Goal: Task Accomplishment & Management: Use online tool/utility

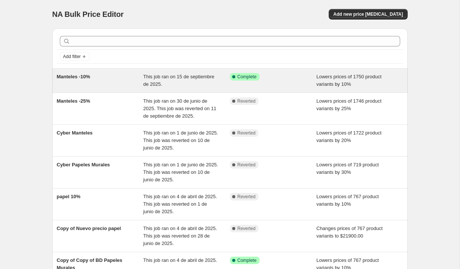
click at [111, 79] on div "Manteles -10%" at bounding box center [100, 80] width 87 height 15
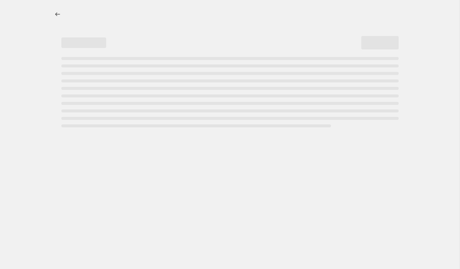
select select "percentage"
select select "collection"
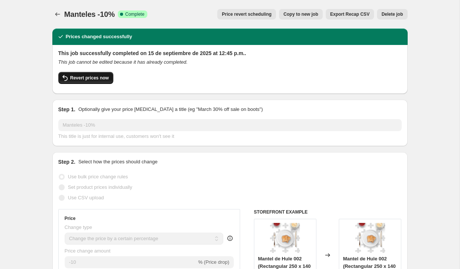
click at [96, 78] on span "Revert prices now" at bounding box center [89, 78] width 39 height 6
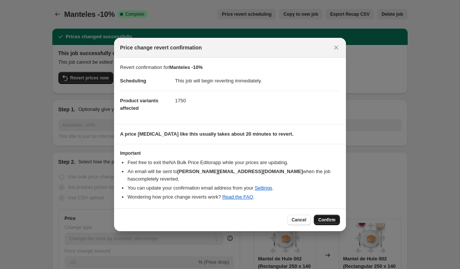
click at [326, 217] on span "Confirm" at bounding box center [327, 220] width 17 height 6
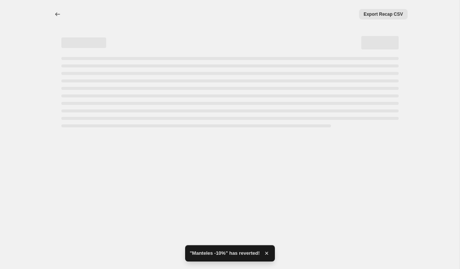
select select "percentage"
select select "collection"
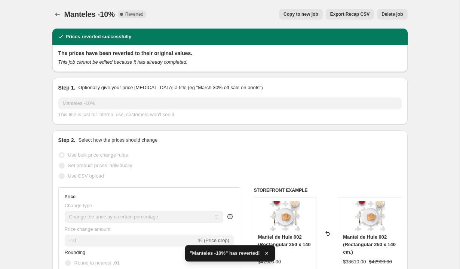
click at [290, 16] on span "Copy to new job" at bounding box center [301, 14] width 35 height 6
select select "percentage"
select select "collection"
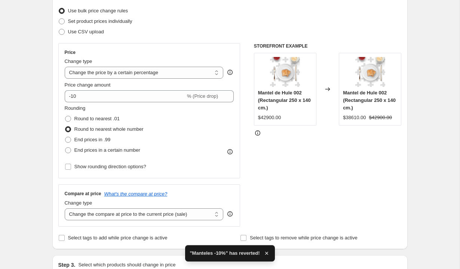
scroll to position [96, 0]
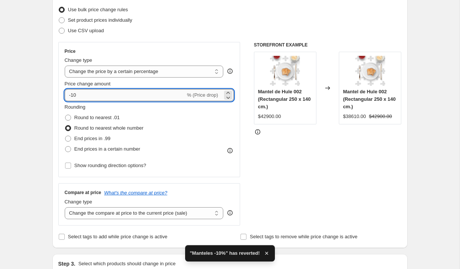
click at [74, 97] on input "-10" at bounding box center [125, 95] width 121 height 12
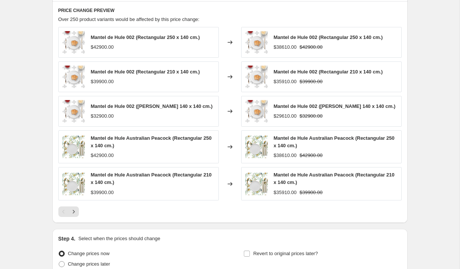
scroll to position [569, 0]
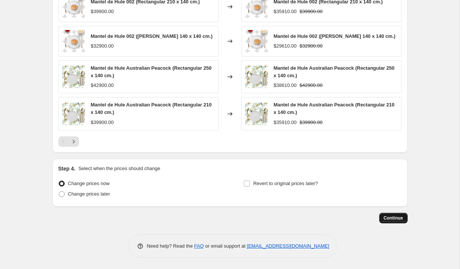
type input "-20"
click at [392, 217] on span "Continue" at bounding box center [393, 218] width 19 height 6
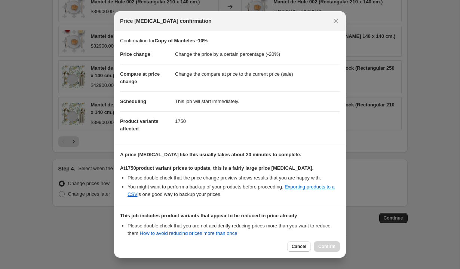
scroll to position [88, 0]
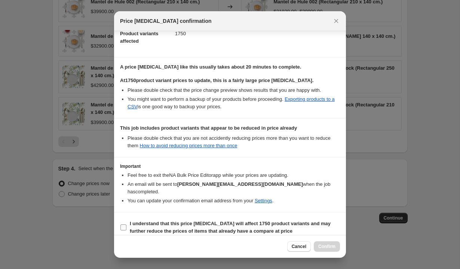
click at [127, 224] on span ":r5e:" at bounding box center [123, 227] width 7 height 7
click at [127, 224] on input "I understand that this price change job will affect 1750 product variants and m…" at bounding box center [124, 227] width 6 height 6
checkbox input "true"
click at [321, 246] on span "Confirm" at bounding box center [327, 246] width 17 height 6
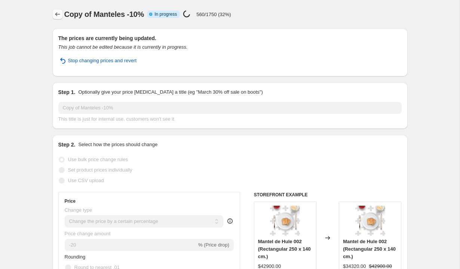
click at [56, 13] on icon "Price change jobs" at bounding box center [57, 14] width 5 height 4
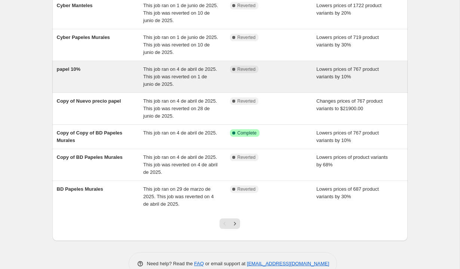
scroll to position [154, 0]
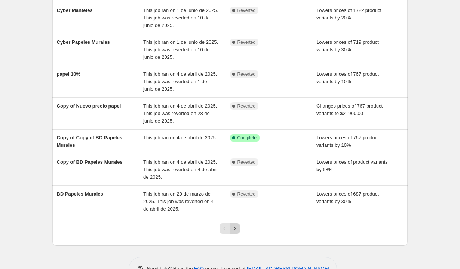
click at [239, 227] on button "Next" at bounding box center [235, 228] width 10 height 10
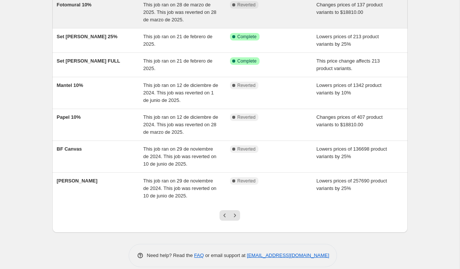
scroll to position [169, 0]
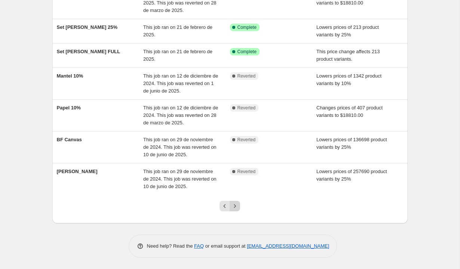
click at [236, 210] on button "Next" at bounding box center [235, 206] width 10 height 10
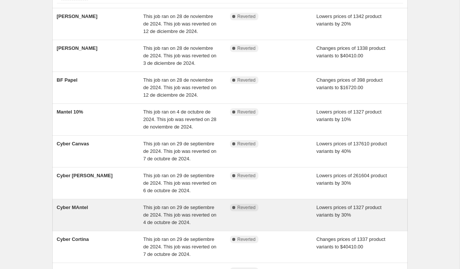
scroll to position [0, 0]
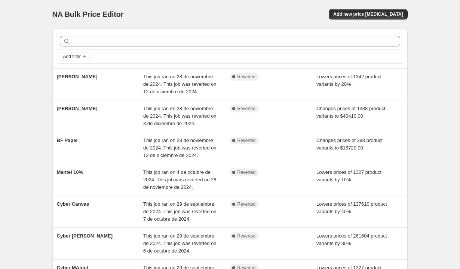
click at [88, 65] on div "Add filter" at bounding box center [230, 48] width 356 height 40
click at [83, 60] on button "Add filter" at bounding box center [75, 56] width 30 height 9
click at [83, 73] on span "Job status" at bounding box center [75, 72] width 22 height 6
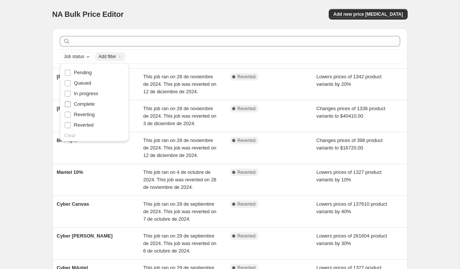
click at [91, 103] on span "Complete" at bounding box center [84, 104] width 21 height 6
click at [71, 103] on input "Complete" at bounding box center [68, 104] width 6 height 6
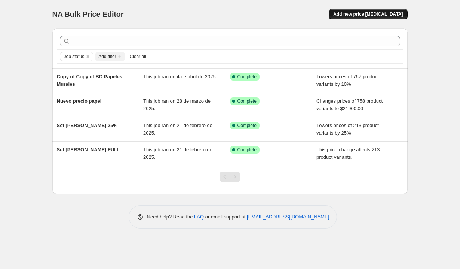
click at [346, 16] on button "Add new price [MEDICAL_DATA]" at bounding box center [368, 14] width 79 height 10
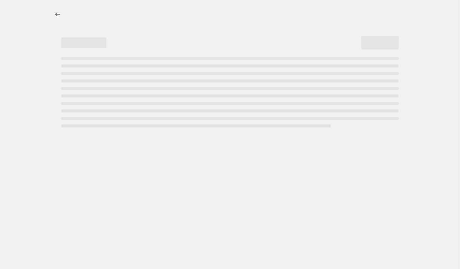
select select "percentage"
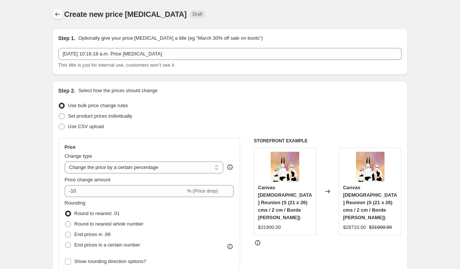
click at [56, 15] on icon "Price change jobs" at bounding box center [57, 14] width 5 height 4
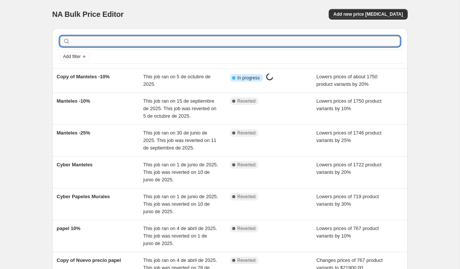
click at [93, 42] on input "text" at bounding box center [236, 41] width 329 height 10
type input "cort"
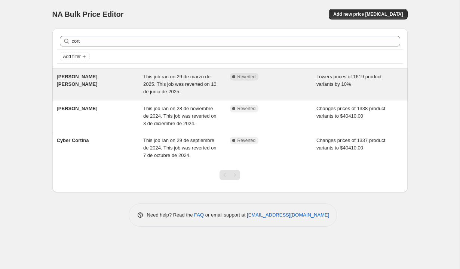
click at [116, 77] on div "BD Cortinas de baño" at bounding box center [100, 84] width 87 height 22
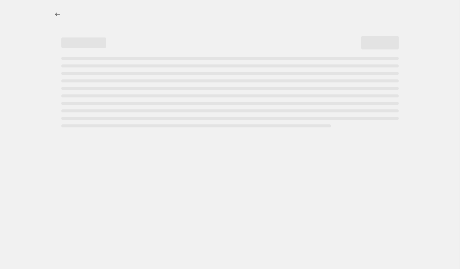
select select "percentage"
select select "collection"
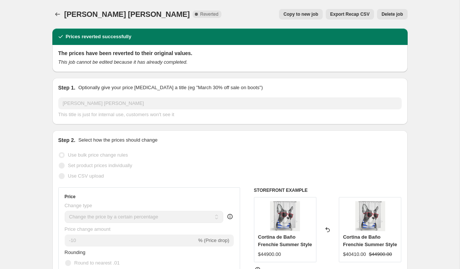
click at [309, 11] on button "Copy to new job" at bounding box center [301, 14] width 44 height 10
select select "percentage"
select select "collection"
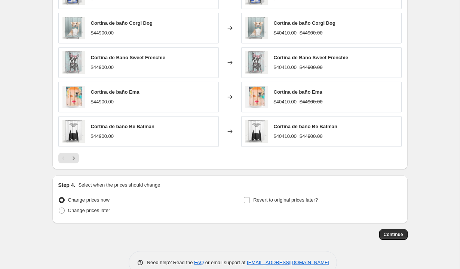
scroll to position [564, 0]
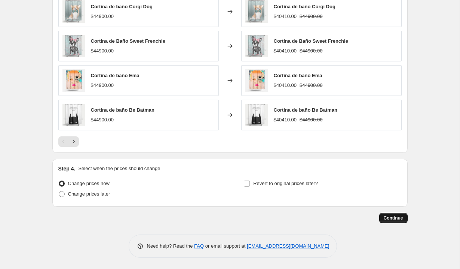
click at [390, 219] on span "Continue" at bounding box center [393, 218] width 19 height 6
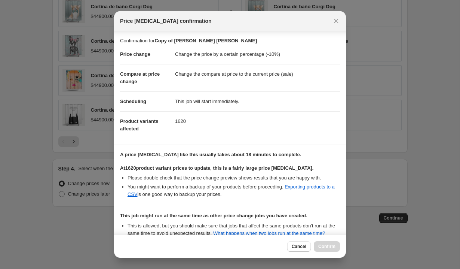
scroll to position [141, 0]
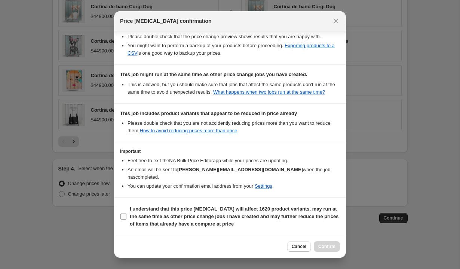
click at [123, 220] on label "I understand that this price change job will affect 1620 product variants, may …" at bounding box center [230, 216] width 220 height 25
click at [123, 219] on input "I understand that this price change job will affect 1620 product variants, may …" at bounding box center [124, 216] width 6 height 6
checkbox input "true"
click at [323, 247] on span "Confirm" at bounding box center [327, 246] width 17 height 6
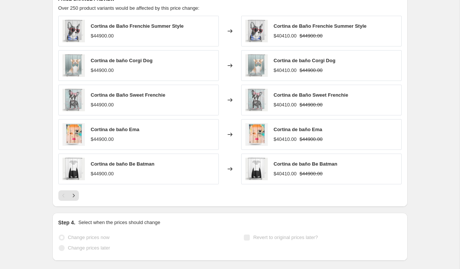
scroll to position [583, 0]
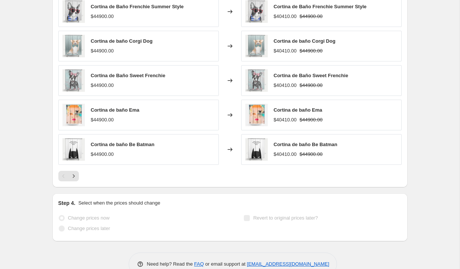
select select "percentage"
select select "collection"
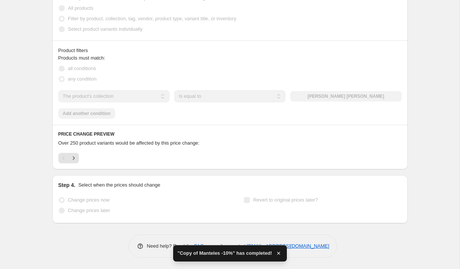
scroll to position [0, 0]
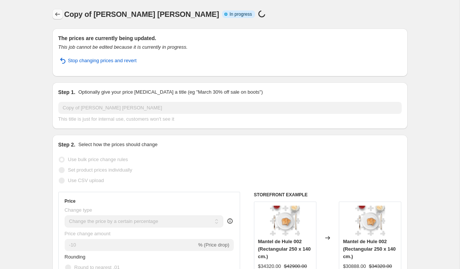
click at [58, 10] on icon "Price change jobs" at bounding box center [57, 13] width 7 height 7
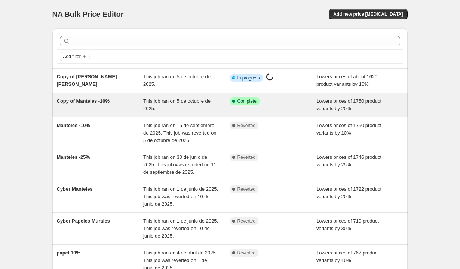
click at [128, 104] on div "Copy of Manteles -10%" at bounding box center [100, 104] width 87 height 15
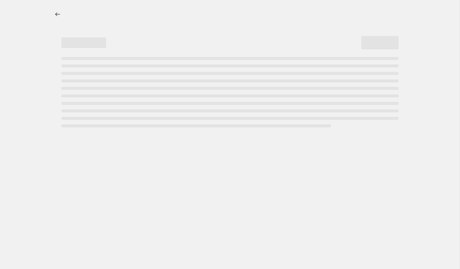
select select "percentage"
select select "collection"
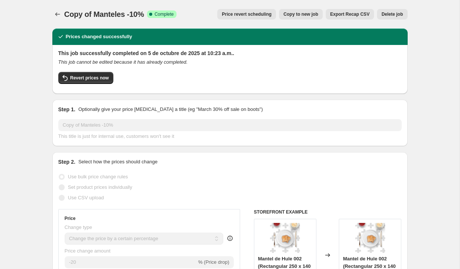
click at [56, 14] on icon "Price change jobs" at bounding box center [57, 14] width 5 height 4
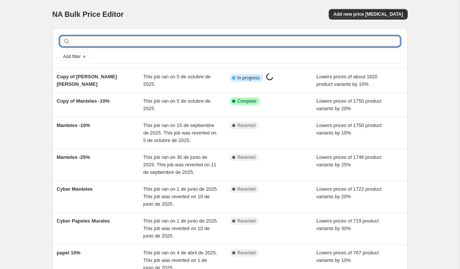
click at [103, 42] on input "text" at bounding box center [236, 41] width 329 height 10
type input "cua"
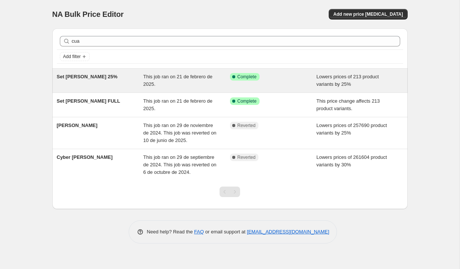
click at [113, 79] on div "Set [PERSON_NAME] 25%" at bounding box center [100, 80] width 87 height 15
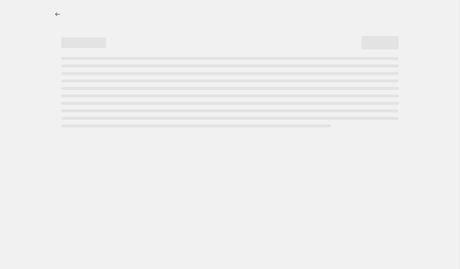
select select "percentage"
select select "collection"
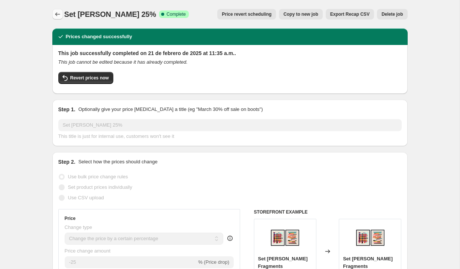
click at [59, 14] on icon "Price change jobs" at bounding box center [57, 13] width 7 height 7
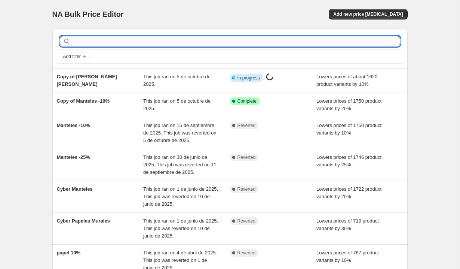
click at [98, 40] on input "text" at bounding box center [236, 41] width 329 height 10
type input "cua"
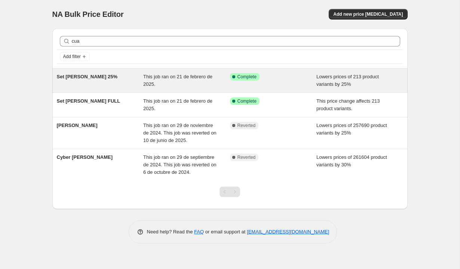
click at [128, 85] on div "Set [PERSON_NAME] 25%" at bounding box center [100, 80] width 87 height 15
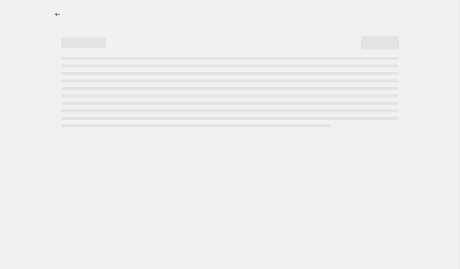
select select "percentage"
select select "collection"
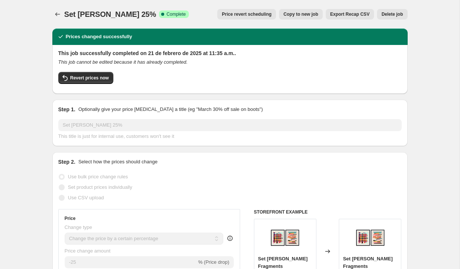
click at [63, 12] on div at bounding box center [58, 14] width 12 height 10
click at [55, 12] on icon "Price change jobs" at bounding box center [57, 13] width 7 height 7
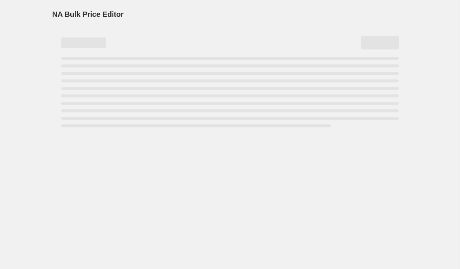
click at [55, 12] on span "NA Bulk Price Editor" at bounding box center [87, 14] width 71 height 8
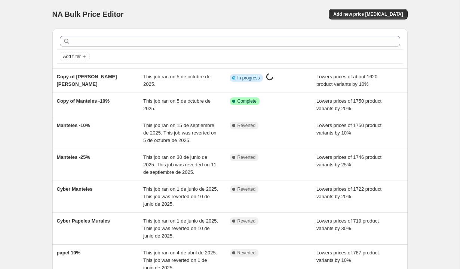
click at [87, 47] on div at bounding box center [230, 41] width 347 height 16
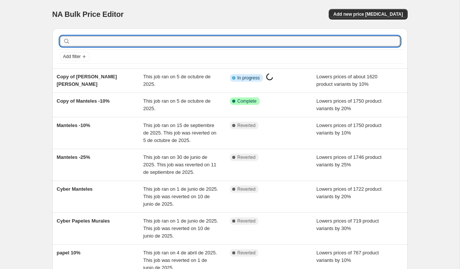
click at [87, 43] on input "text" at bounding box center [236, 41] width 329 height 10
type input "cuadr"
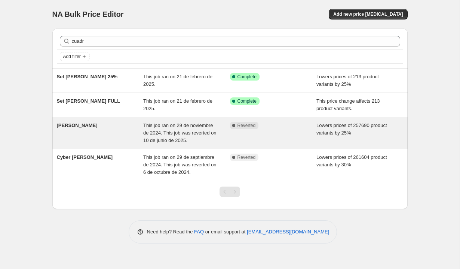
click at [187, 132] on span "This job ran on 29 de noviembre de 2024. This job was reverted on 10 de junio d…" at bounding box center [179, 132] width 73 height 21
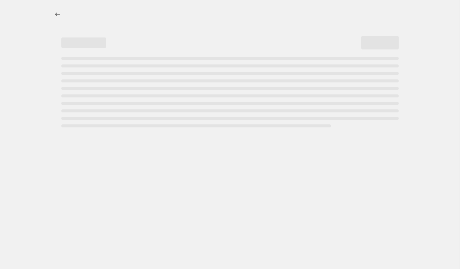
select select "percentage"
select select "collection"
select select "product_status"
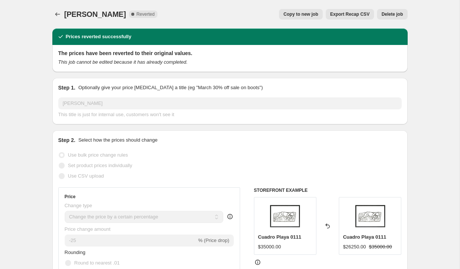
click at [305, 13] on span "Copy to new job" at bounding box center [301, 14] width 35 height 6
select select "percentage"
select select "collection"
select select "product_status"
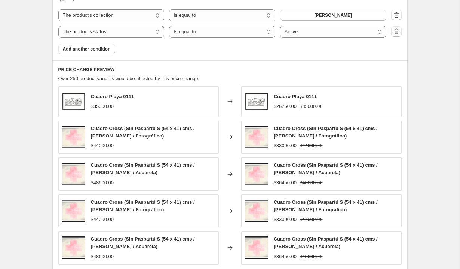
scroll to position [590, 0]
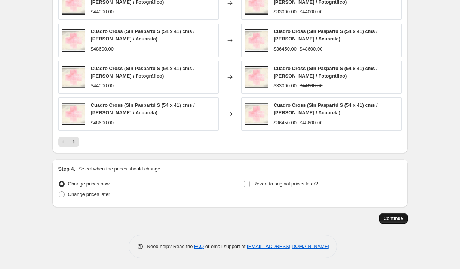
click at [390, 220] on span "Continue" at bounding box center [393, 218] width 19 height 6
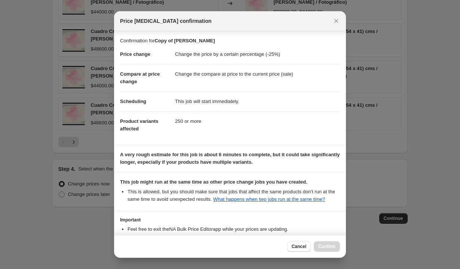
scroll to position [61, 0]
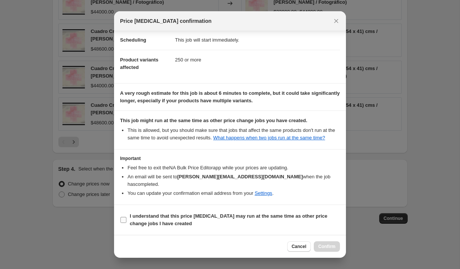
click at [122, 218] on input "I understand that this price [MEDICAL_DATA] may run at the same time as other p…" at bounding box center [124, 220] width 6 height 6
checkbox input "true"
click at [324, 250] on button "Confirm" at bounding box center [327, 246] width 26 height 10
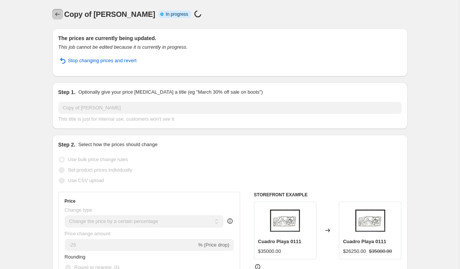
click at [57, 15] on icon "Price change jobs" at bounding box center [57, 13] width 7 height 7
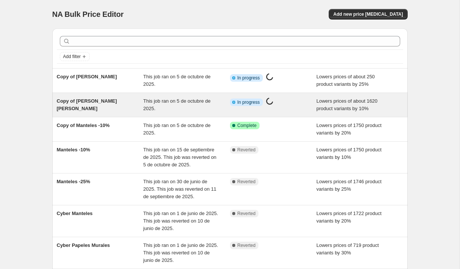
click at [104, 102] on span "Copy of [PERSON_NAME] [PERSON_NAME]" at bounding box center [87, 104] width 60 height 13
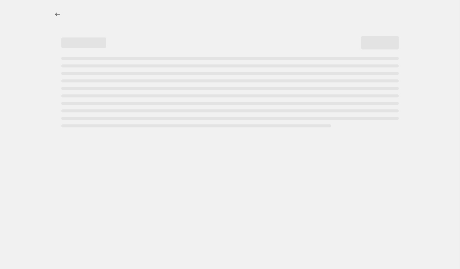
select select "percentage"
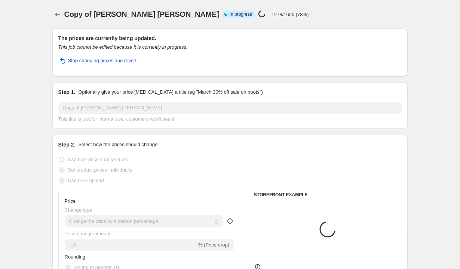
select select "collection"
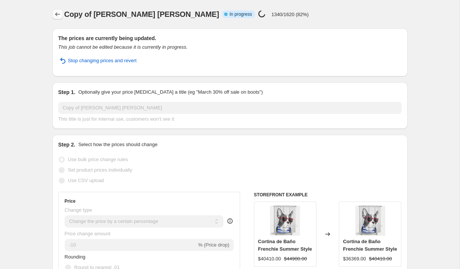
click at [56, 13] on icon "Price change jobs" at bounding box center [57, 13] width 7 height 7
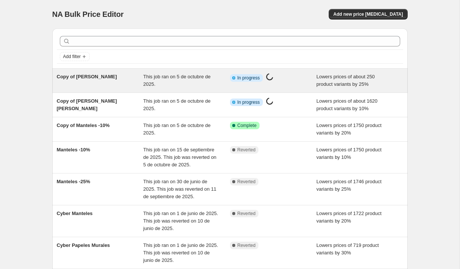
click at [115, 81] on div "Copy of [PERSON_NAME]" at bounding box center [100, 80] width 87 height 15
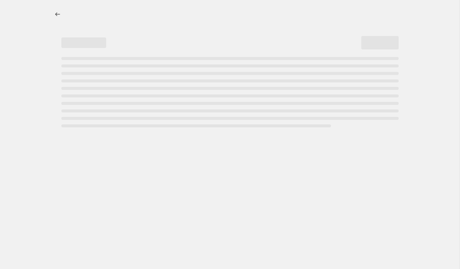
select select "percentage"
select select "collection"
select select "product_status"
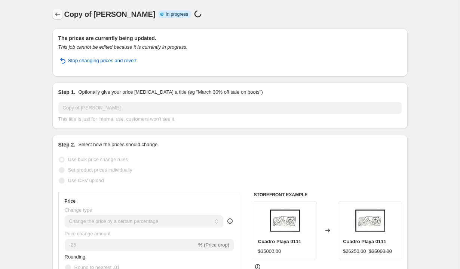
click at [59, 12] on icon "Price change jobs" at bounding box center [57, 13] width 7 height 7
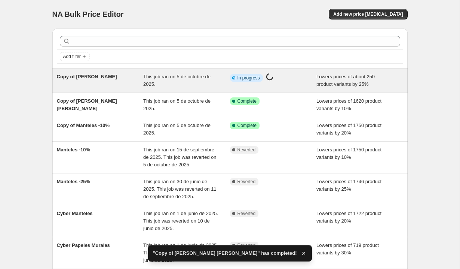
click at [98, 78] on span "Copy of [PERSON_NAME]" at bounding box center [87, 77] width 60 height 6
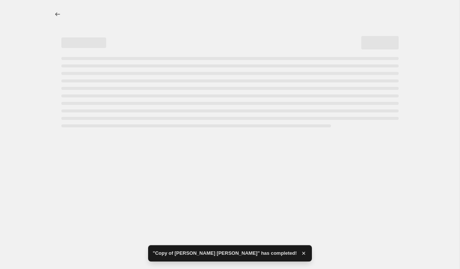
select select "percentage"
select select "collection"
select select "product_status"
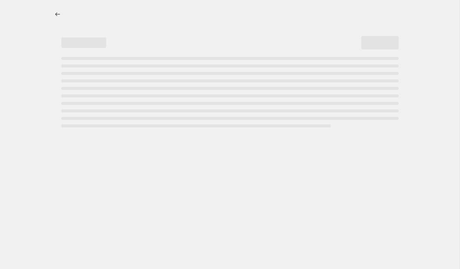
select select "percentage"
select select "collection"
select select "product_status"
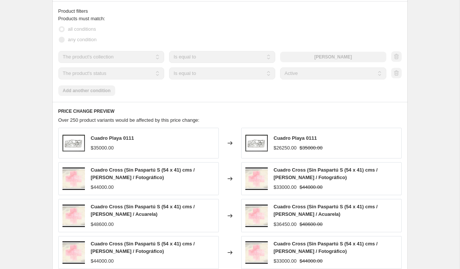
scroll to position [470, 0]
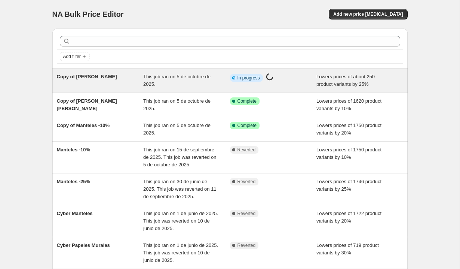
click at [111, 81] on div "Copy of [PERSON_NAME]" at bounding box center [100, 80] width 87 height 15
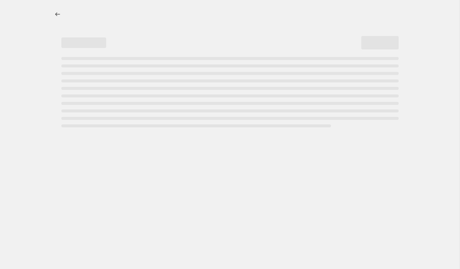
select select "percentage"
select select "collection"
select select "product_status"
select select "percentage"
select select "collection"
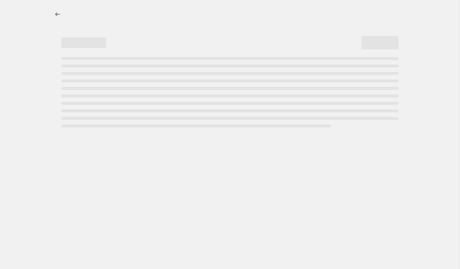
select select "product_status"
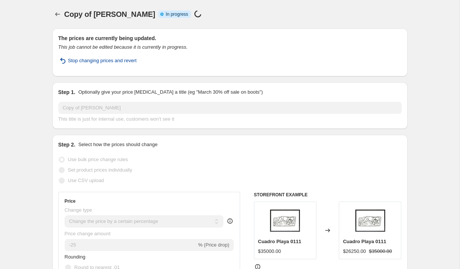
click at [109, 58] on span "Stop changing prices and revert" at bounding box center [102, 60] width 69 height 7
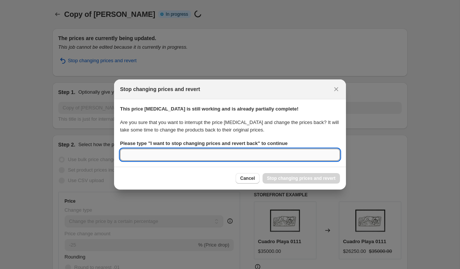
click at [296, 152] on input "Please type " I want to stop changing prices and revert back " to continue" at bounding box center [230, 155] width 220 height 12
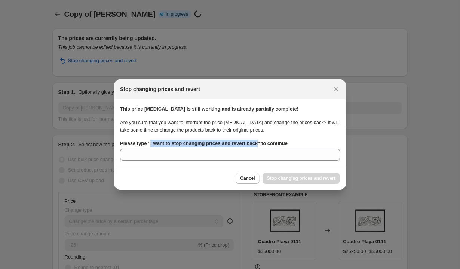
drag, startPoint x: 262, startPoint y: 144, endPoint x: 151, endPoint y: 143, distance: 111.2
click at [151, 143] on b "Please type " I want to stop changing prices and revert back " to continue" at bounding box center [204, 143] width 168 height 6
copy b "I want to stop changing prices and revert back"
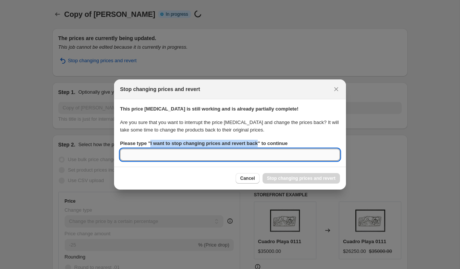
click at [176, 158] on input "Please type " I want to stop changing prices and revert back " to continue" at bounding box center [230, 155] width 220 height 12
paste input "I want to stop changing prices and revert back"
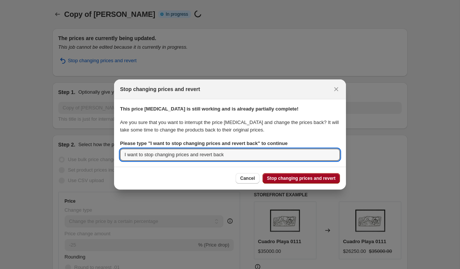
type input "I want to stop changing prices and revert back"
click at [284, 180] on span "Stop changing prices and revert" at bounding box center [301, 178] width 69 height 6
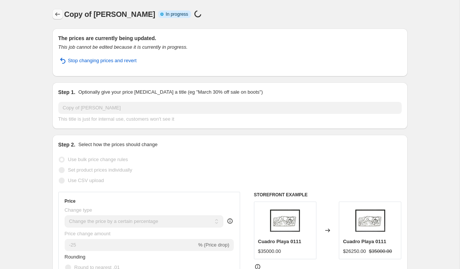
click at [57, 12] on icon "Price change jobs" at bounding box center [57, 13] width 7 height 7
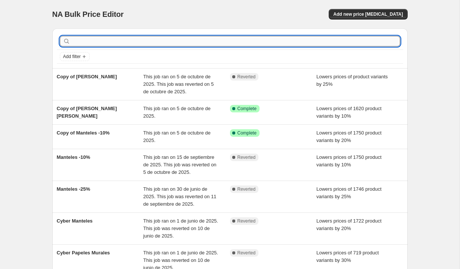
click at [95, 44] on input "text" at bounding box center [236, 41] width 329 height 10
type input "cu"
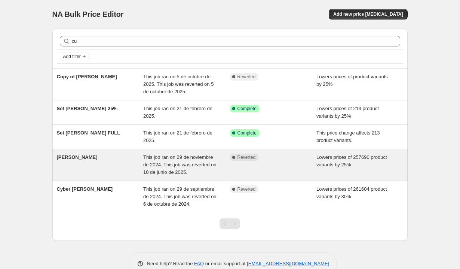
click at [158, 158] on span "This job ran on 29 de noviembre de 2024. This job was reverted on 10 de junio d…" at bounding box center [179, 164] width 73 height 21
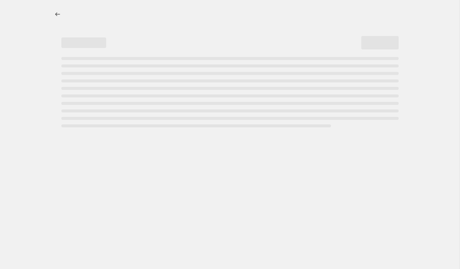
select select "percentage"
select select "collection"
select select "product_status"
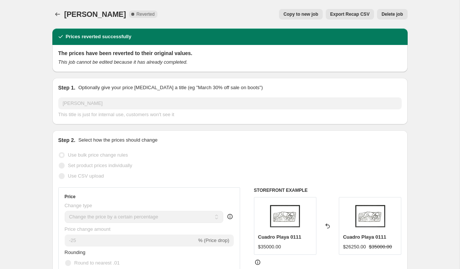
click at [310, 14] on span "Copy to new job" at bounding box center [301, 14] width 35 height 6
select select "percentage"
select select "collection"
select select "product_status"
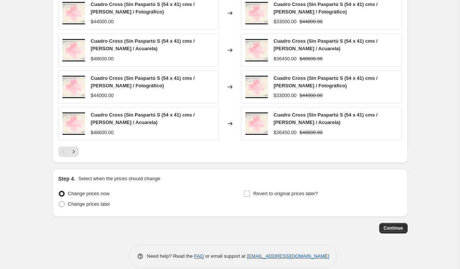
scroll to position [590, 0]
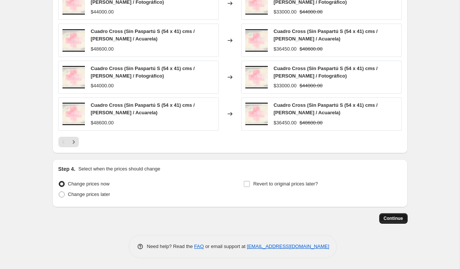
click at [394, 214] on button "Continue" at bounding box center [394, 218] width 28 height 10
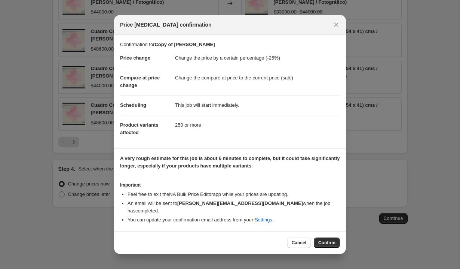
click at [189, 204] on b "[PERSON_NAME][EMAIL_ADDRESS][DOMAIN_NAME]" at bounding box center [240, 203] width 126 height 6
click at [325, 237] on button "Confirm" at bounding box center [327, 242] width 26 height 10
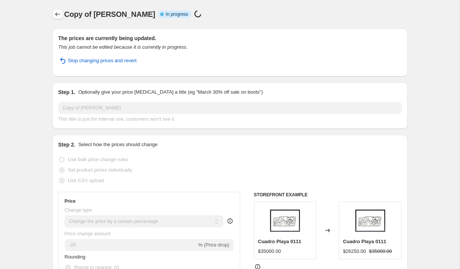
click at [60, 16] on icon "Price change jobs" at bounding box center [57, 13] width 7 height 7
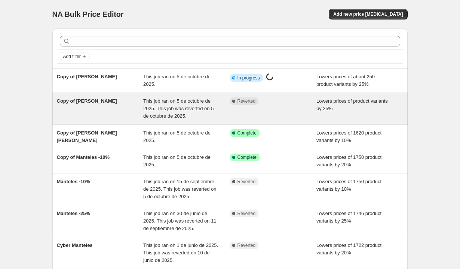
click at [139, 108] on div "Copy of [PERSON_NAME]" at bounding box center [100, 108] width 87 height 22
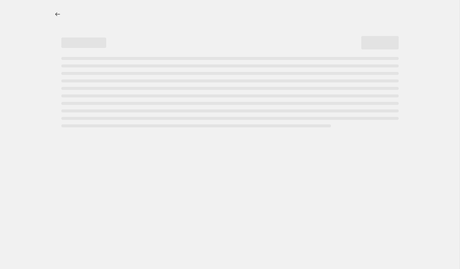
select select "percentage"
select select "collection"
select select "product_status"
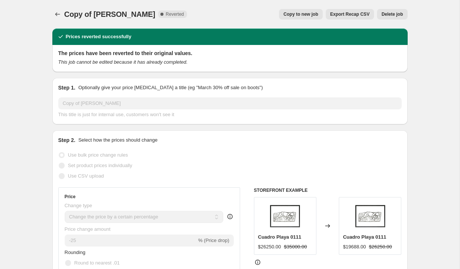
click at [390, 15] on span "Delete job" at bounding box center [392, 14] width 21 height 6
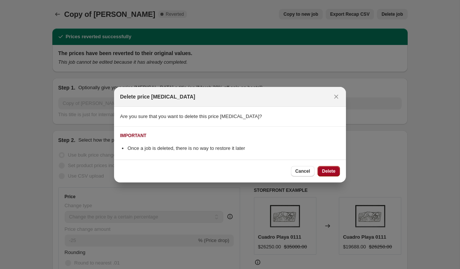
click at [331, 173] on span "Delete" at bounding box center [328, 171] width 13 height 6
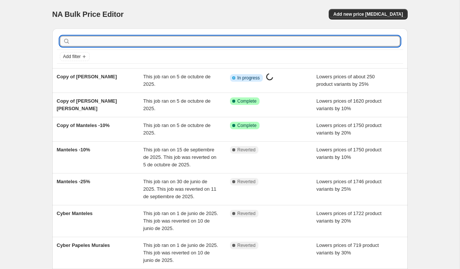
click at [122, 41] on input "text" at bounding box center [236, 41] width 329 height 10
type input "set"
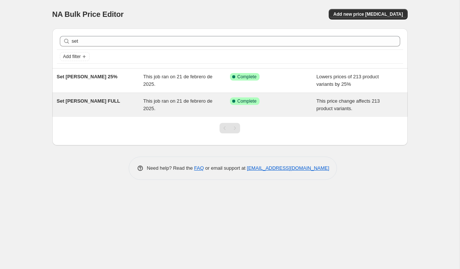
click at [128, 104] on div "Set Cuadros FULL" at bounding box center [100, 104] width 87 height 15
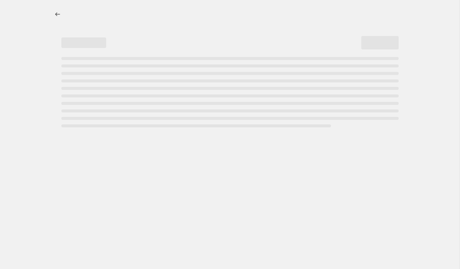
select select "ecap"
select select "collection"
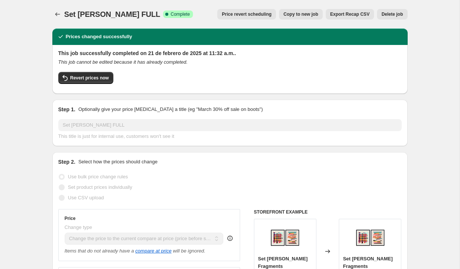
click at [392, 17] on button "Delete job" at bounding box center [392, 14] width 30 height 10
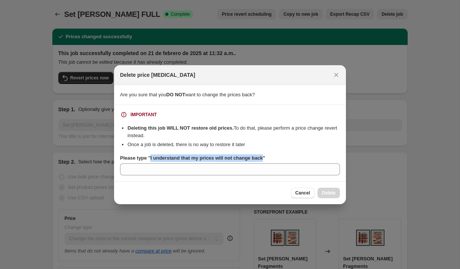
drag, startPoint x: 152, startPoint y: 157, endPoint x: 269, endPoint y: 156, distance: 116.4
click at [265, 156] on b "Please type "I understand that my prices will not change back"" at bounding box center [192, 158] width 145 height 6
copy b "I understand that my prices will not change back"
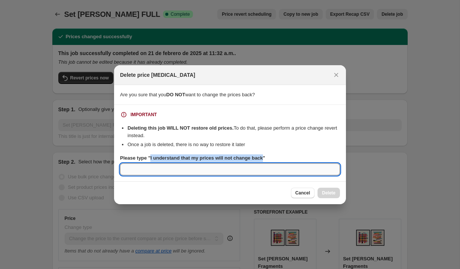
click at [274, 169] on input "Please type "I understand that my prices will not change back"" at bounding box center [230, 169] width 220 height 12
paste input "I understand that my prices will not change back"
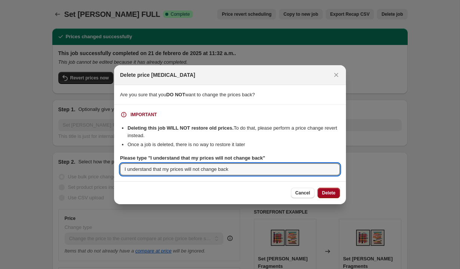
type input "I understand that my prices will not change back"
click at [331, 191] on span "Delete" at bounding box center [328, 193] width 13 height 6
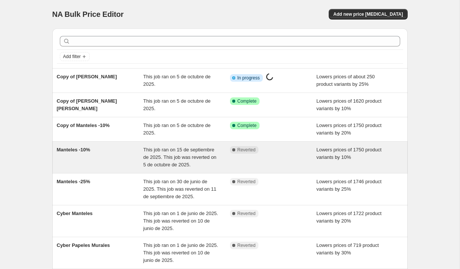
click at [303, 162] on div "Complete Reverted" at bounding box center [273, 157] width 87 height 22
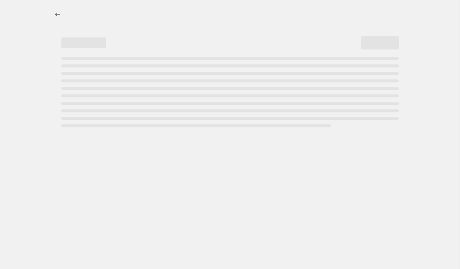
select select "percentage"
select select "collection"
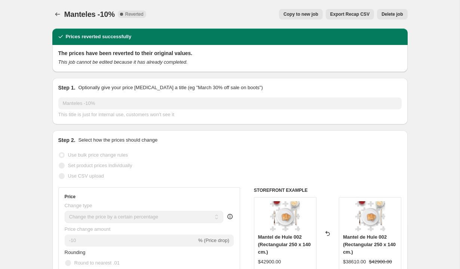
click at [390, 12] on span "Delete job" at bounding box center [392, 14] width 21 height 6
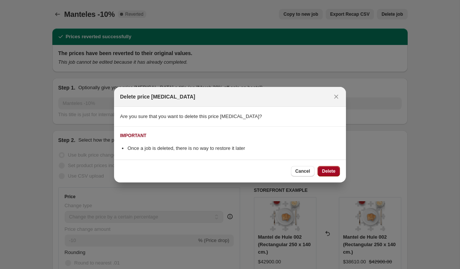
click at [329, 175] on button "Delete" at bounding box center [329, 171] width 22 height 10
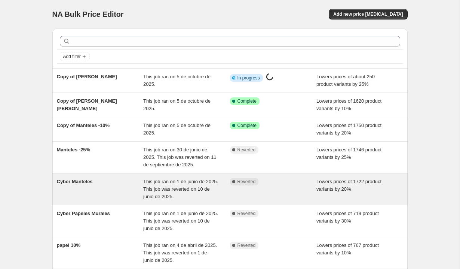
click at [284, 188] on div "Complete Reverted" at bounding box center [273, 189] width 87 height 22
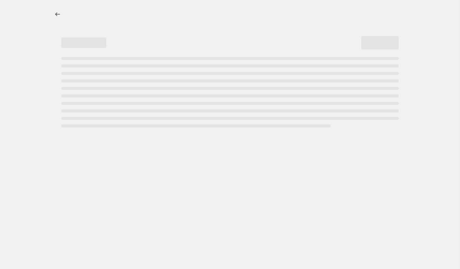
select select "percentage"
select select "collection"
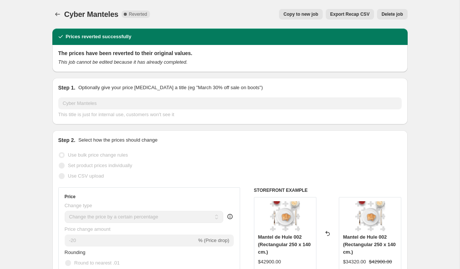
click at [383, 12] on span "Delete job" at bounding box center [392, 14] width 21 height 6
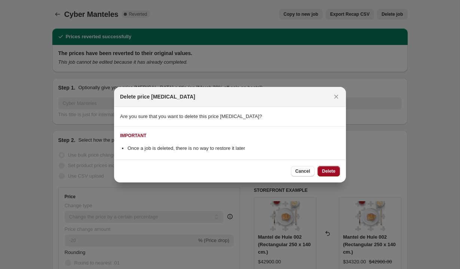
click at [332, 167] on button "Delete" at bounding box center [329, 171] width 22 height 10
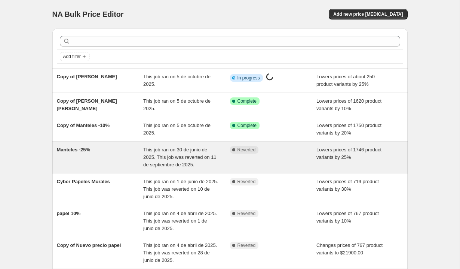
click at [257, 159] on div "Complete Reverted" at bounding box center [273, 157] width 87 height 22
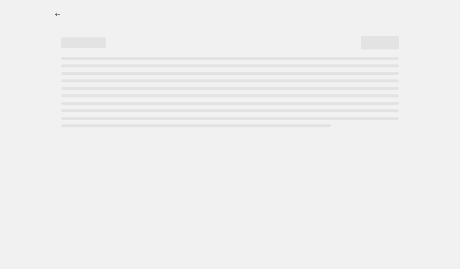
select select "percentage"
select select "collection"
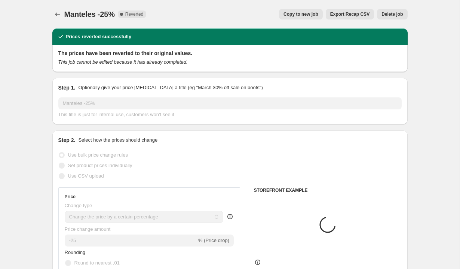
click at [397, 8] on div "Manteles -25%. This page is ready Manteles -25% Complete Reverted Copy to new j…" at bounding box center [230, 14] width 356 height 28
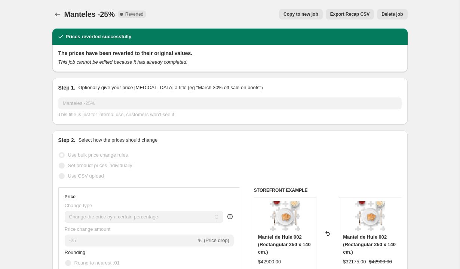
click at [393, 13] on span "Delete job" at bounding box center [392, 14] width 21 height 6
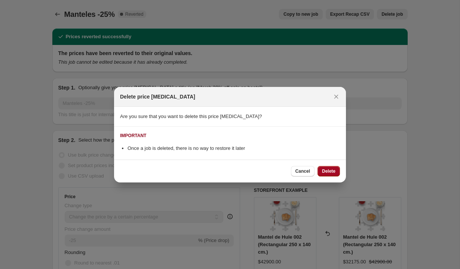
click at [326, 170] on span "Delete" at bounding box center [328, 171] width 13 height 6
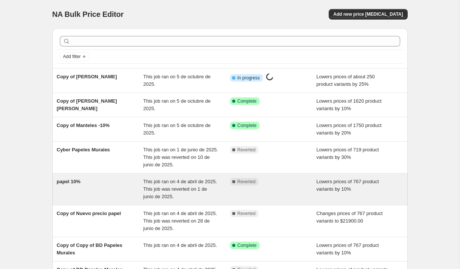
click at [255, 181] on span "Reverted" at bounding box center [247, 182] width 18 height 6
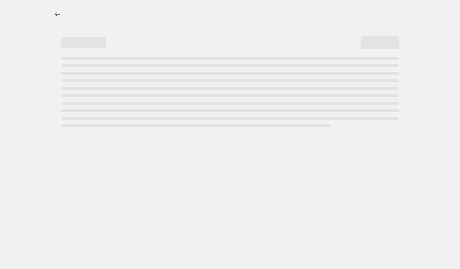
select select "percentage"
select select "collection"
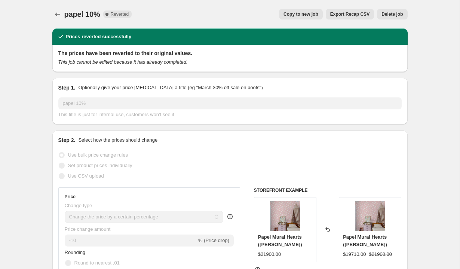
click at [386, 15] on span "Delete job" at bounding box center [392, 14] width 21 height 6
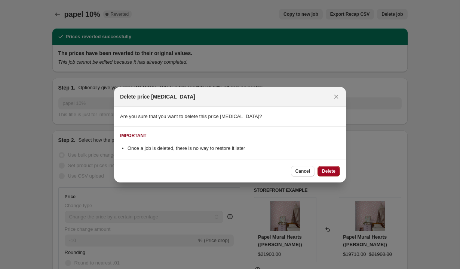
click at [330, 167] on button "Delete" at bounding box center [329, 171] width 22 height 10
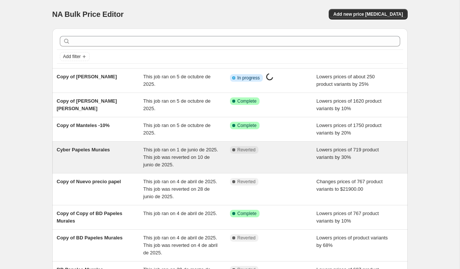
click at [301, 155] on div "Complete Reverted" at bounding box center [273, 157] width 87 height 22
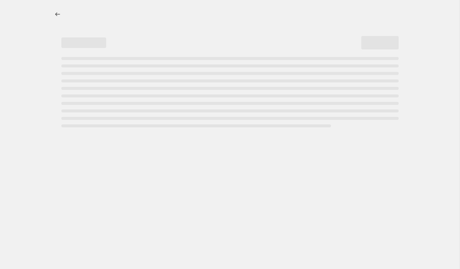
select select "percentage"
select select "collection"
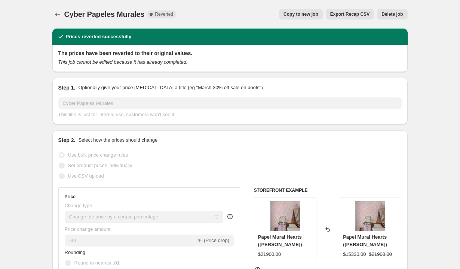
click at [398, 15] on span "Delete job" at bounding box center [392, 14] width 21 height 6
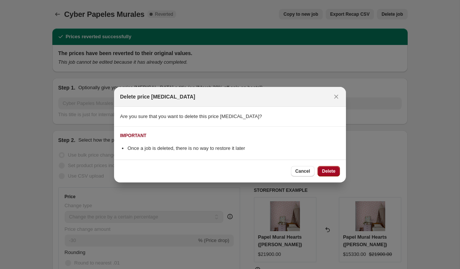
click at [330, 172] on span "Delete" at bounding box center [328, 171] width 13 height 6
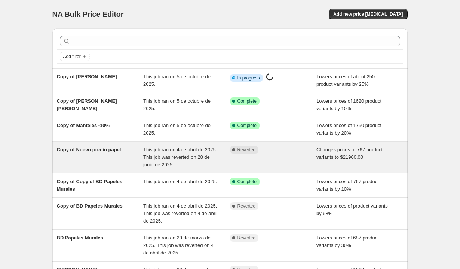
click at [262, 153] on div "Complete Reverted" at bounding box center [268, 149] width 76 height 7
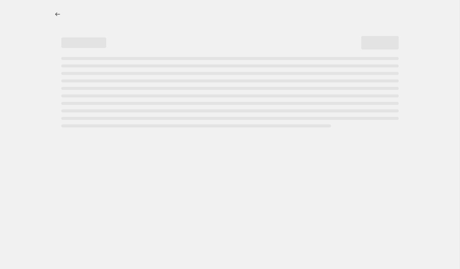
select select "remove"
select select "collection"
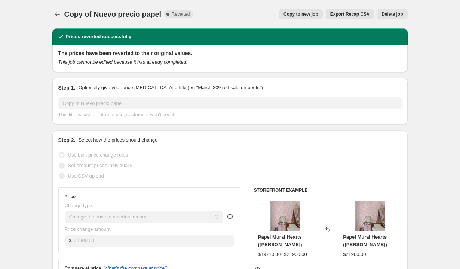
click at [398, 16] on span "Delete job" at bounding box center [392, 14] width 21 height 6
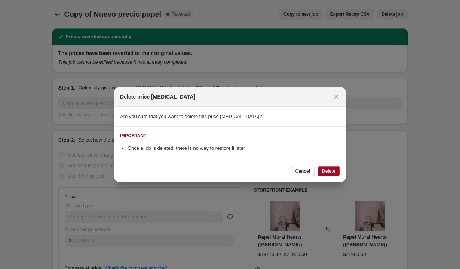
click at [328, 173] on span "Delete" at bounding box center [328, 171] width 13 height 6
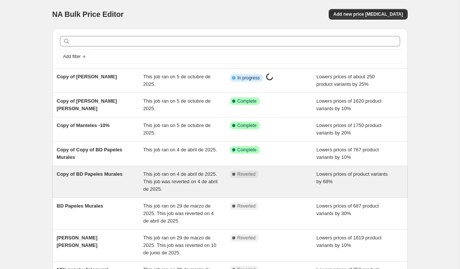
click at [287, 183] on div "Complete Reverted" at bounding box center [273, 181] width 87 height 22
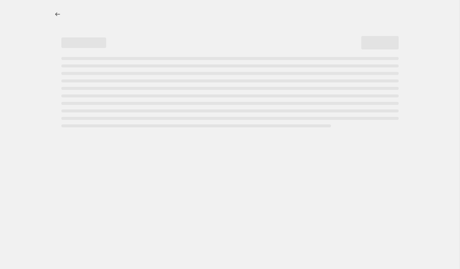
select select "percentage"
select select "collection"
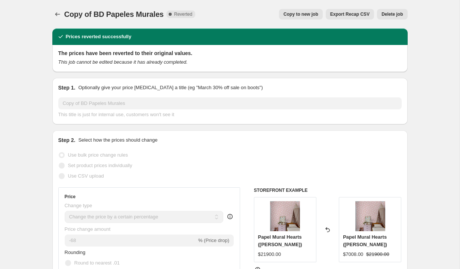
click at [389, 13] on span "Delete job" at bounding box center [392, 14] width 21 height 6
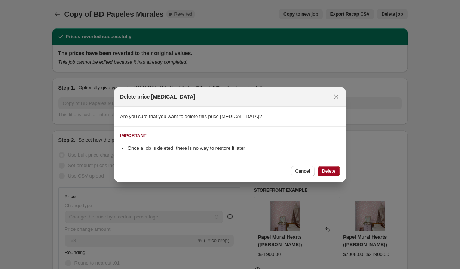
click at [332, 170] on span "Delete" at bounding box center [328, 171] width 13 height 6
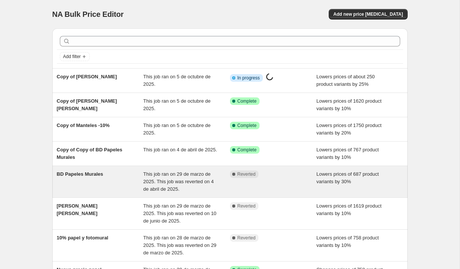
click at [229, 187] on div "This job ran on 29 de marzo de 2025. This job was reverted on 4 de abril de 202…" at bounding box center [186, 181] width 87 height 22
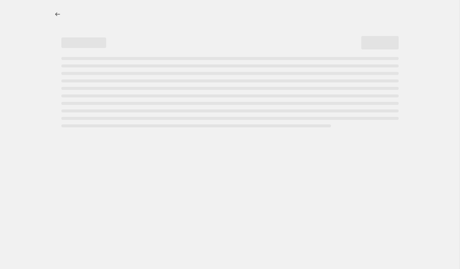
select select "percentage"
select select "collection"
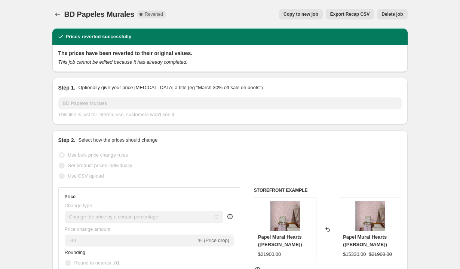
click at [392, 12] on span "Delete job" at bounding box center [392, 14] width 21 height 6
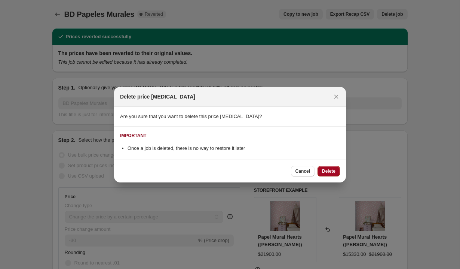
click at [329, 172] on span "Delete" at bounding box center [328, 171] width 13 height 6
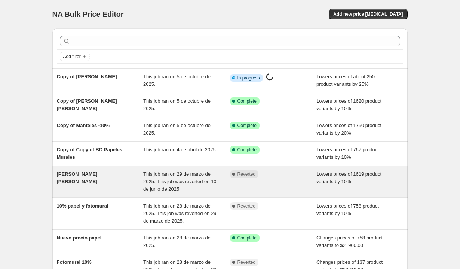
click at [268, 183] on div "Complete Reverted" at bounding box center [273, 181] width 87 height 22
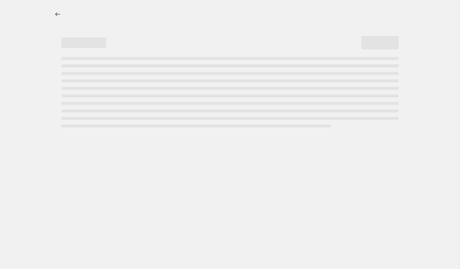
select select "percentage"
select select "collection"
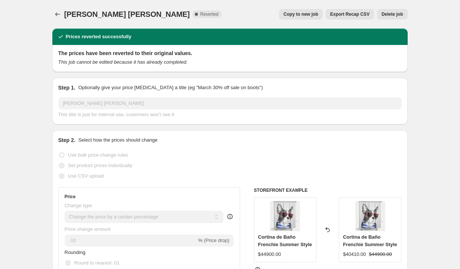
click at [393, 16] on span "Delete job" at bounding box center [392, 14] width 21 height 6
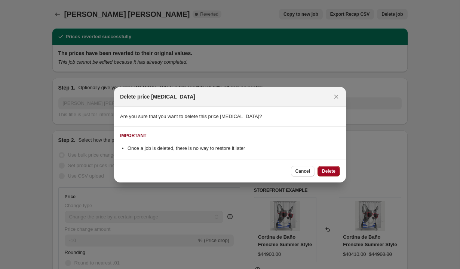
click at [328, 171] on span "Delete" at bounding box center [328, 171] width 13 height 6
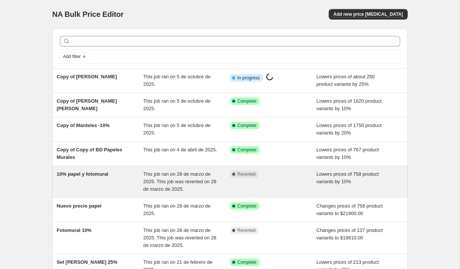
click at [287, 183] on div "Complete Reverted" at bounding box center [273, 181] width 87 height 22
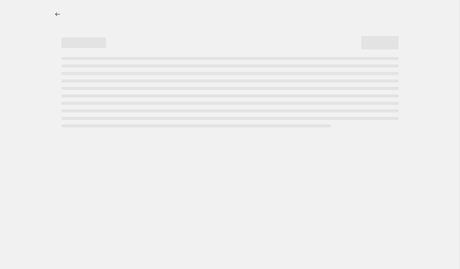
select select "percentage"
select select "collection"
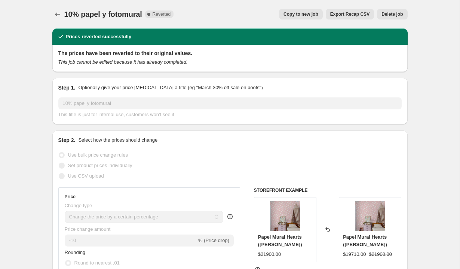
click at [396, 8] on div "10% papel y fotomural. This page is ready 10% papel y fotomural Complete Revert…" at bounding box center [230, 14] width 356 height 28
click at [395, 15] on span "Delete job" at bounding box center [392, 14] width 21 height 6
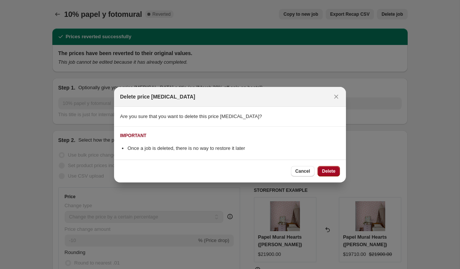
click at [330, 171] on span "Delete" at bounding box center [328, 171] width 13 height 6
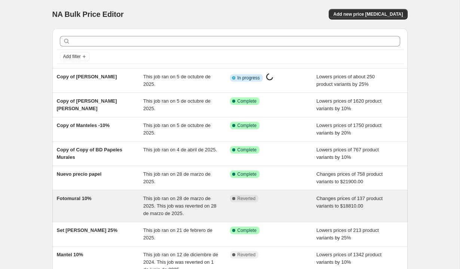
click at [268, 207] on div "Complete Reverted" at bounding box center [273, 206] width 87 height 22
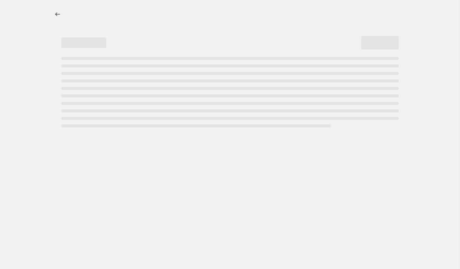
select select "to"
select select "collection"
select select "product_status"
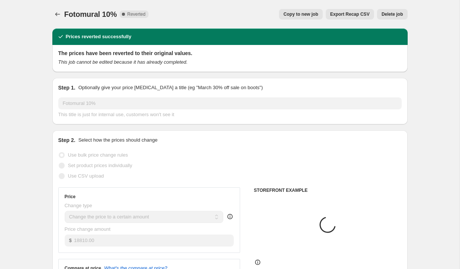
click at [386, 12] on span "Delete job" at bounding box center [392, 14] width 21 height 6
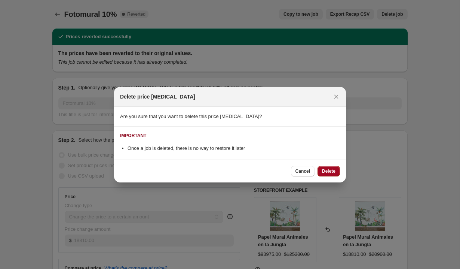
click at [329, 171] on span "Delete" at bounding box center [328, 171] width 13 height 6
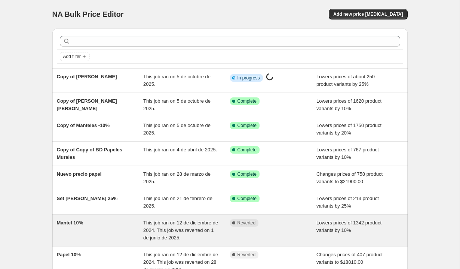
click at [282, 232] on div "Complete Reverted" at bounding box center [273, 230] width 87 height 22
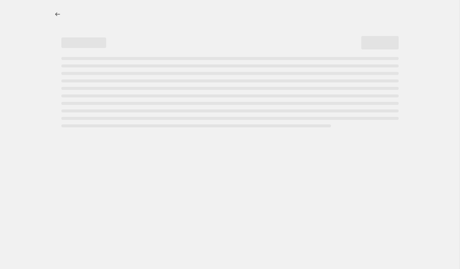
select select "percentage"
select select "collection"
select select "product_status"
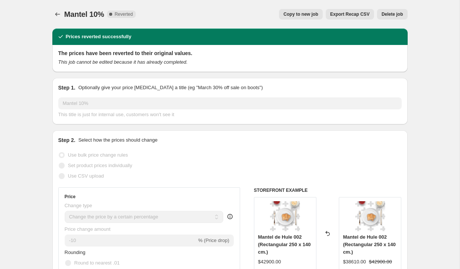
click at [386, 9] on button "Delete job" at bounding box center [392, 14] width 30 height 10
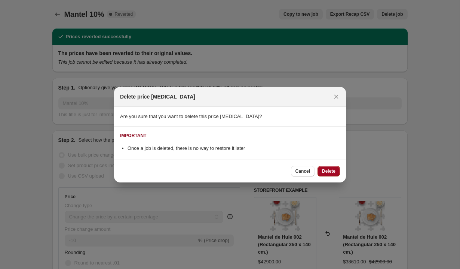
click at [331, 172] on span "Delete" at bounding box center [328, 171] width 13 height 6
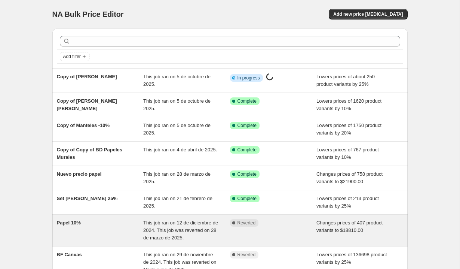
click at [272, 241] on div "Papel 10% This job ran on 12 de diciembre de 2024. This job was reverted on 28 …" at bounding box center [230, 229] width 356 height 31
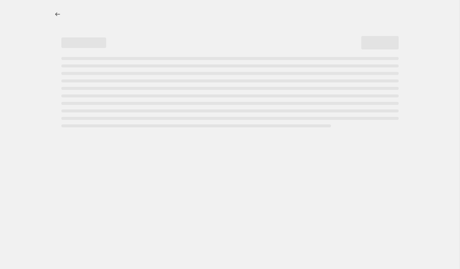
select select "to"
select select "collection"
select select "product_status"
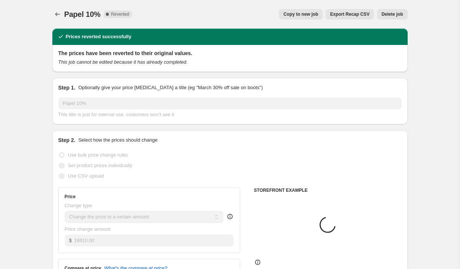
click at [401, 13] on span "Delete job" at bounding box center [392, 14] width 21 height 6
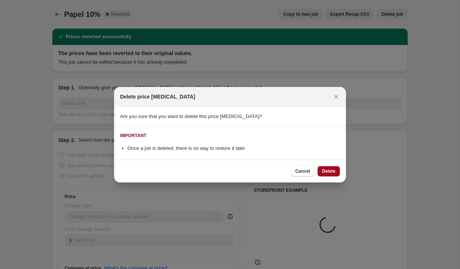
click at [327, 175] on button "Delete" at bounding box center [329, 171] width 22 height 10
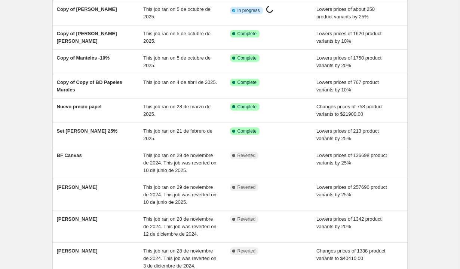
scroll to position [147, 0]
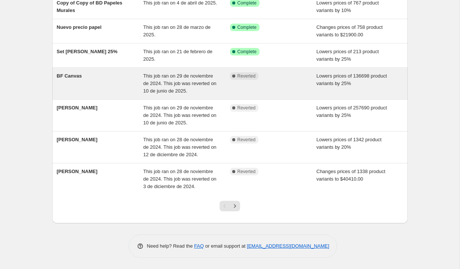
click at [265, 79] on div "Complete Reverted" at bounding box center [268, 75] width 76 height 7
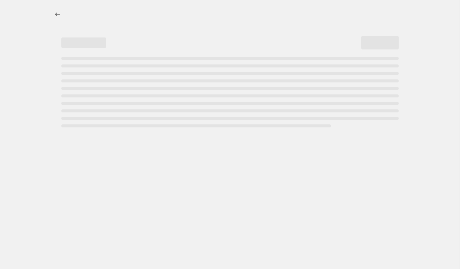
select select "percentage"
select select "collection"
select select "product_status"
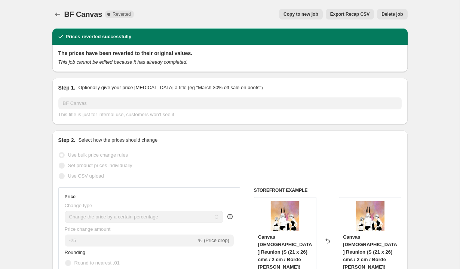
click at [386, 15] on span "Delete job" at bounding box center [392, 14] width 21 height 6
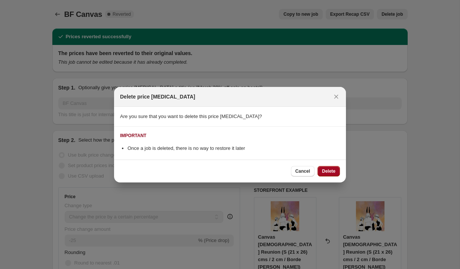
click at [327, 171] on span "Delete" at bounding box center [328, 171] width 13 height 6
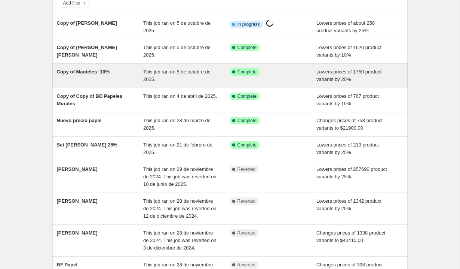
scroll to position [54, 0]
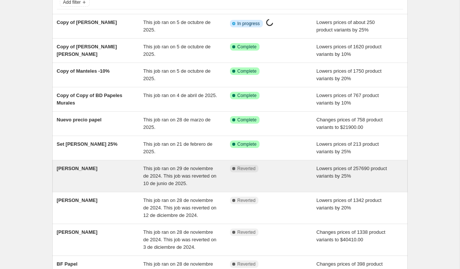
click at [305, 162] on div "BF Cuadros This job ran on 29 de noviembre de 2024. This job was reverted on 10…" at bounding box center [230, 175] width 356 height 31
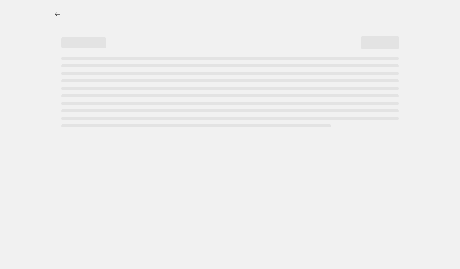
select select "percentage"
select select "collection"
select select "product_status"
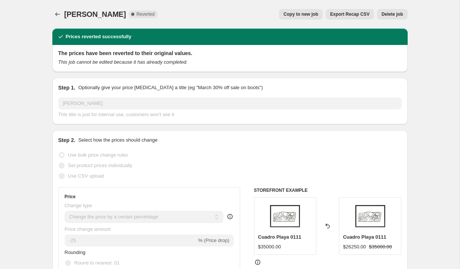
click at [396, 13] on span "Delete job" at bounding box center [392, 14] width 21 height 6
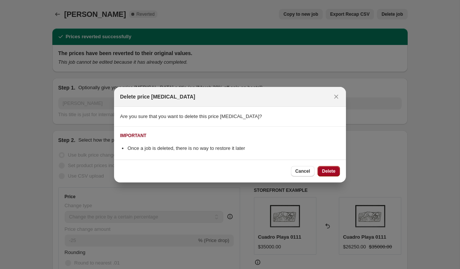
click at [334, 173] on span "Delete" at bounding box center [328, 171] width 13 height 6
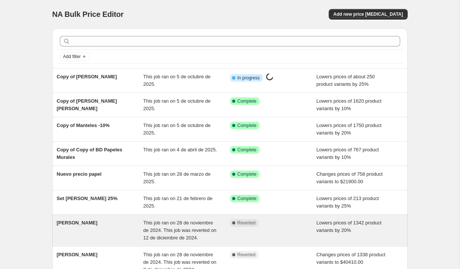
click at [290, 227] on div "Complete Reverted" at bounding box center [273, 230] width 87 height 22
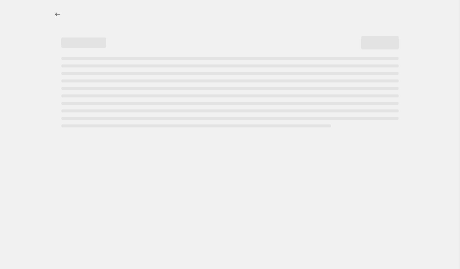
select select "percentage"
select select "collection"
select select "product_status"
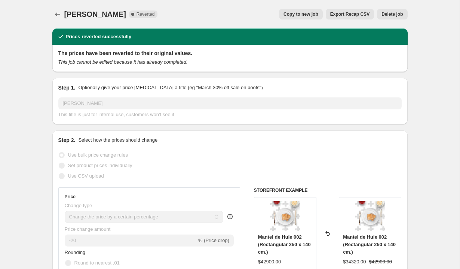
click at [394, 11] on button "Delete job" at bounding box center [392, 14] width 30 height 10
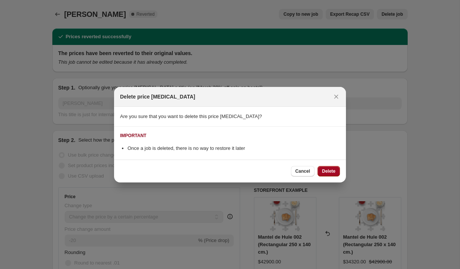
click at [330, 171] on span "Delete" at bounding box center [328, 171] width 13 height 6
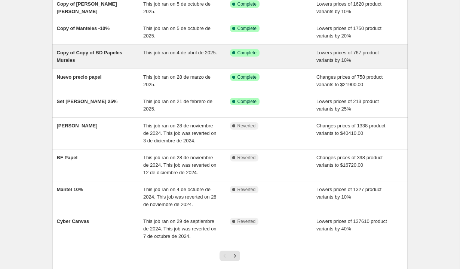
scroll to position [106, 0]
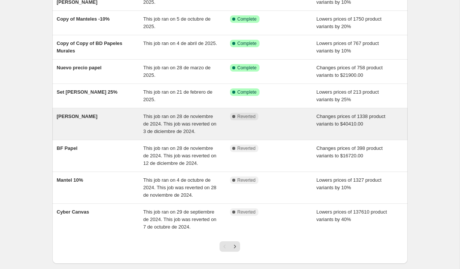
click at [226, 131] on div "This job ran on 28 de noviembre de 2024. This job was reverted on 3 de diciembr…" at bounding box center [186, 124] width 87 height 22
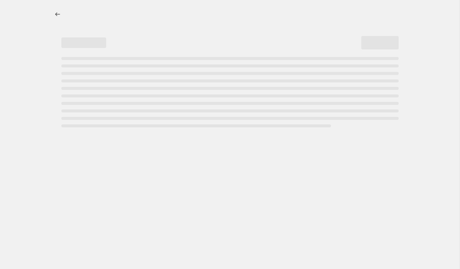
select select "to"
select select "collection"
select select "product_status"
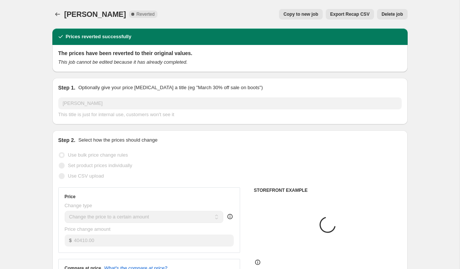
click at [393, 12] on span "Delete job" at bounding box center [392, 14] width 21 height 6
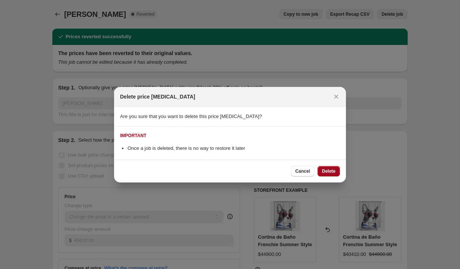
click at [321, 173] on button "Delete" at bounding box center [329, 171] width 22 height 10
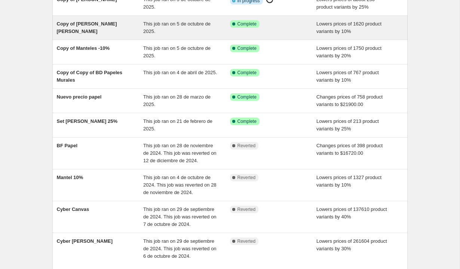
scroll to position [77, 0]
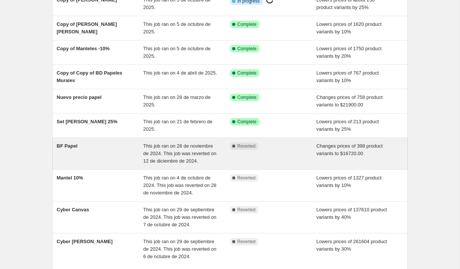
click at [235, 167] on div "BF Papel This job ran on 28 de noviembre de 2024. This job was reverted on 12 d…" at bounding box center [230, 153] width 356 height 31
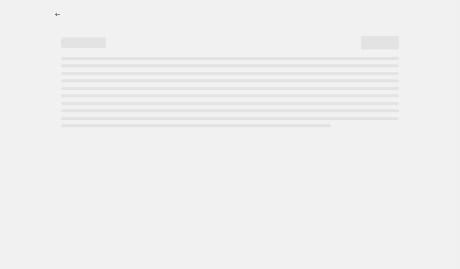
select select "to"
select select "collection"
select select "product_status"
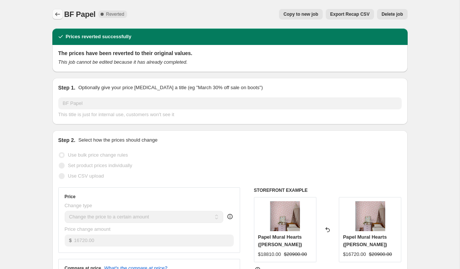
click at [56, 12] on icon "Price change jobs" at bounding box center [57, 13] width 7 height 7
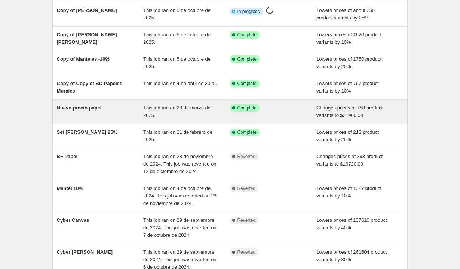
scroll to position [162, 0]
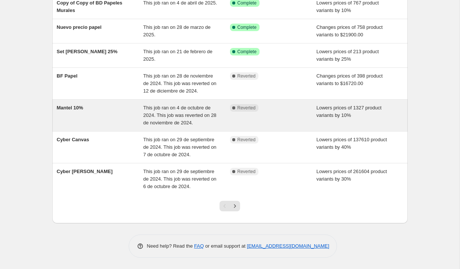
click at [242, 104] on div "Complete Reverted" at bounding box center [273, 115] width 87 height 22
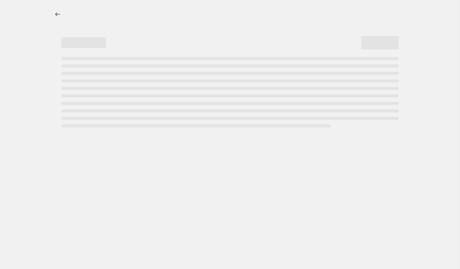
select select "percentage"
select select "collection"
select select "product_status"
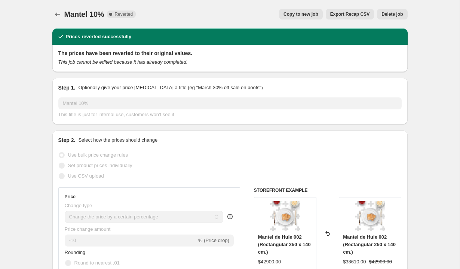
click at [396, 14] on span "Delete job" at bounding box center [392, 14] width 21 height 6
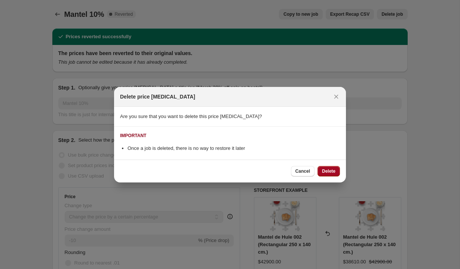
click at [333, 171] on span "Delete" at bounding box center [328, 171] width 13 height 6
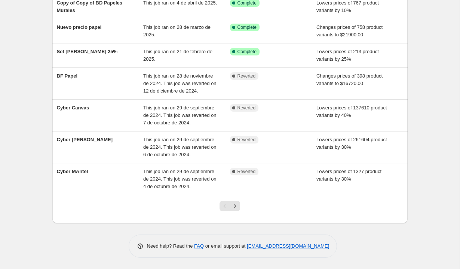
scroll to position [169, 0]
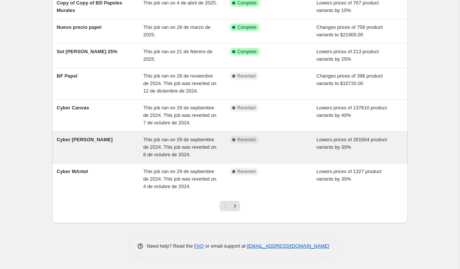
click at [243, 136] on div "Complete Reverted" at bounding box center [273, 147] width 87 height 22
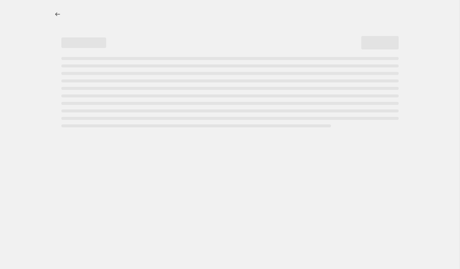
select select "percentage"
select select "collection"
select select "product_status"
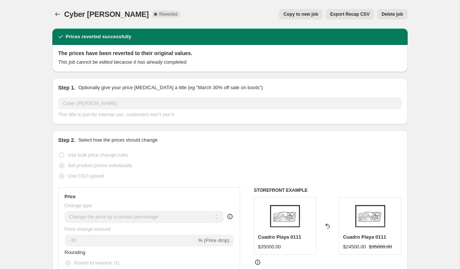
click at [393, 15] on span "Delete job" at bounding box center [392, 14] width 21 height 6
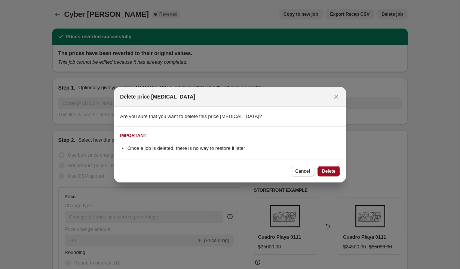
click at [334, 171] on span "Delete" at bounding box center [328, 171] width 13 height 6
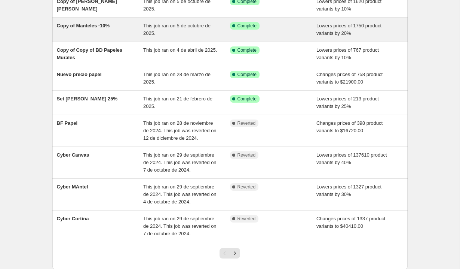
scroll to position [169, 0]
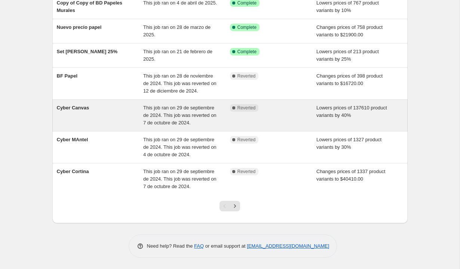
click at [283, 104] on div "Complete Reverted" at bounding box center [273, 115] width 87 height 22
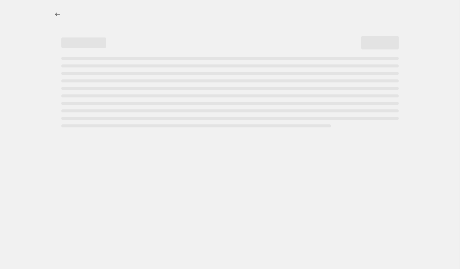
select select "percentage"
select select "collection"
select select "product_status"
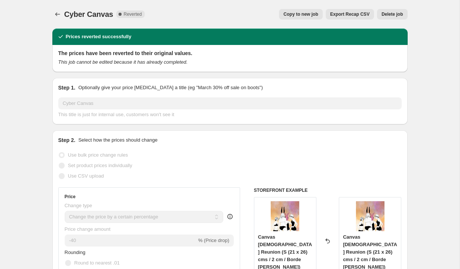
click at [399, 15] on span "Delete job" at bounding box center [392, 14] width 21 height 6
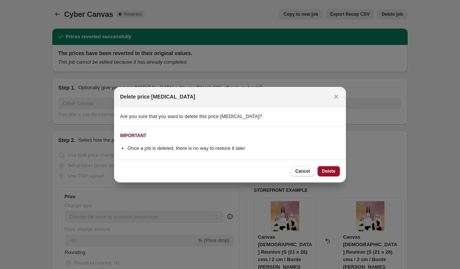
click at [334, 174] on button "Delete" at bounding box center [329, 171] width 22 height 10
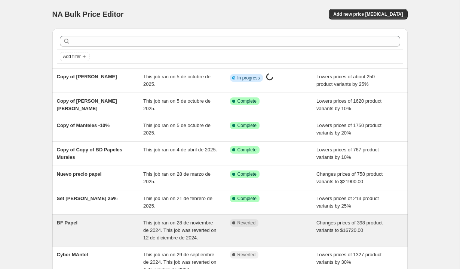
click at [297, 229] on div "Complete Reverted" at bounding box center [273, 230] width 87 height 22
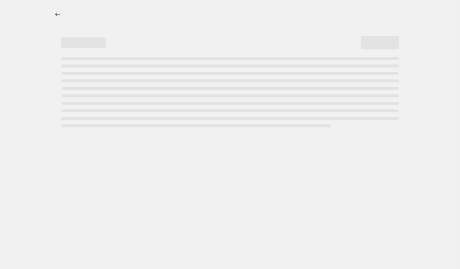
select select "to"
select select "collection"
select select "product_status"
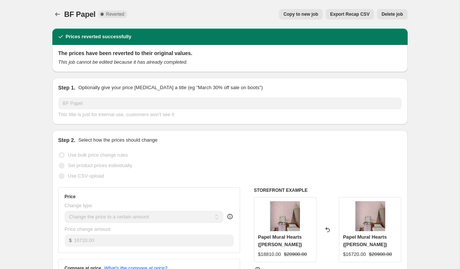
click at [398, 12] on span "Delete job" at bounding box center [392, 14] width 21 height 6
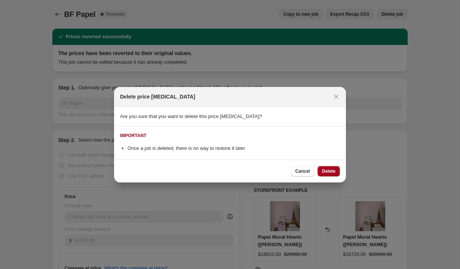
click at [333, 173] on span "Delete" at bounding box center [328, 171] width 13 height 6
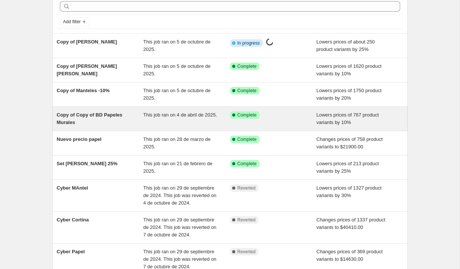
scroll to position [137, 0]
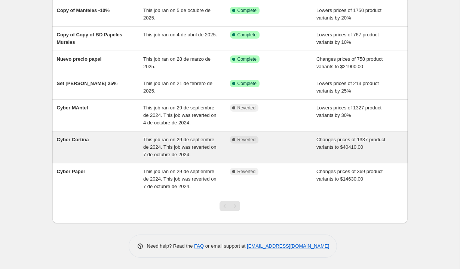
click at [263, 136] on div "Complete Reverted" at bounding box center [273, 147] width 87 height 22
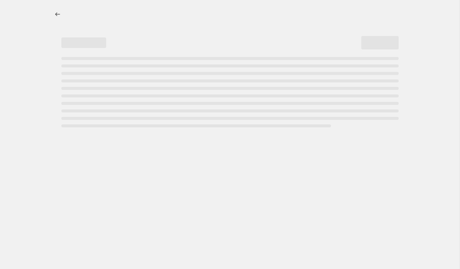
select select "to"
select select "collection"
select select "product_status"
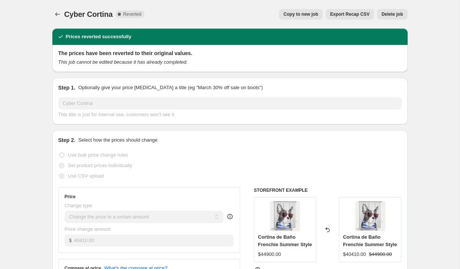
click at [391, 14] on span "Delete job" at bounding box center [392, 14] width 21 height 6
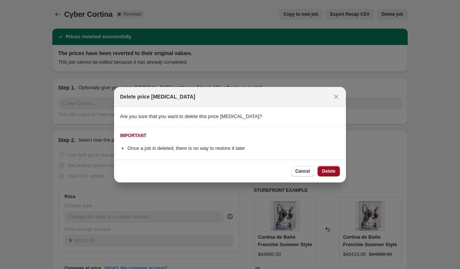
click at [329, 173] on span "Delete" at bounding box center [328, 171] width 13 height 6
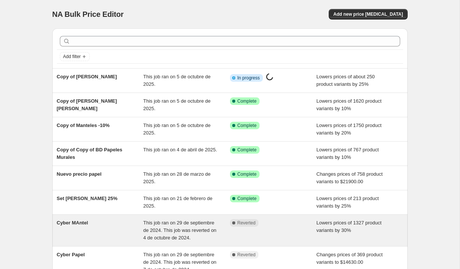
click at [235, 227] on div "Complete Reverted" at bounding box center [273, 230] width 87 height 22
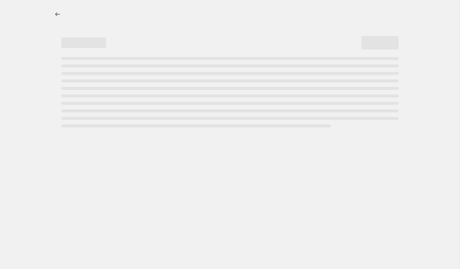
select select "percentage"
select select "collection"
select select "product_status"
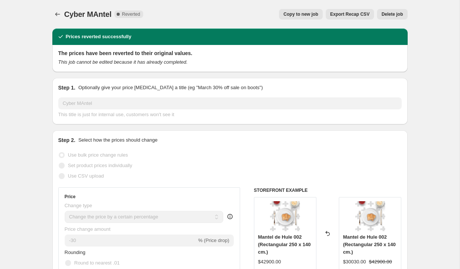
click at [394, 19] on div "Cyber MAntel. This page is ready Cyber MAntel Complete Reverted Copy to new job…" at bounding box center [230, 14] width 356 height 28
click at [395, 17] on button "Delete job" at bounding box center [392, 14] width 30 height 10
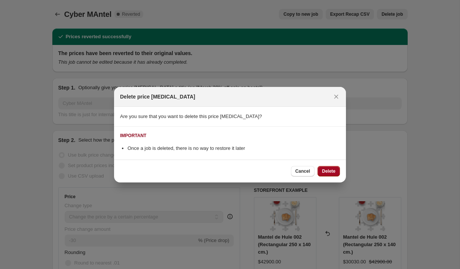
click at [332, 170] on span "Delete" at bounding box center [328, 171] width 13 height 6
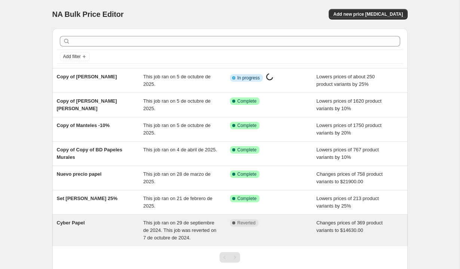
click at [240, 235] on div "Complete Reverted" at bounding box center [273, 230] width 87 height 22
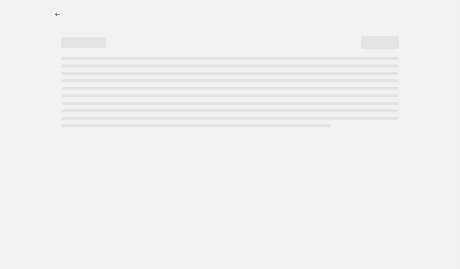
select select "to"
select select "collection"
select select "product_status"
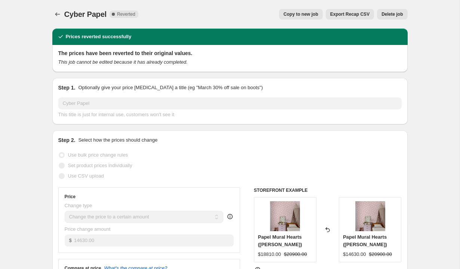
click at [394, 8] on div "Cyber Papel. This page is ready Cyber Papel Complete Reverted Copy to new job E…" at bounding box center [230, 14] width 356 height 28
click at [391, 13] on span "Delete job" at bounding box center [392, 14] width 21 height 6
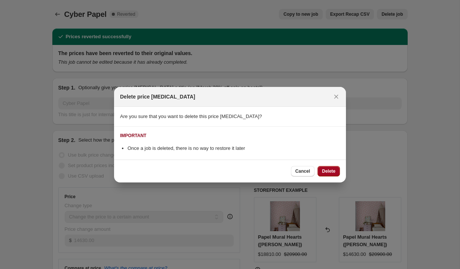
click at [332, 166] on button "Delete" at bounding box center [329, 171] width 22 height 10
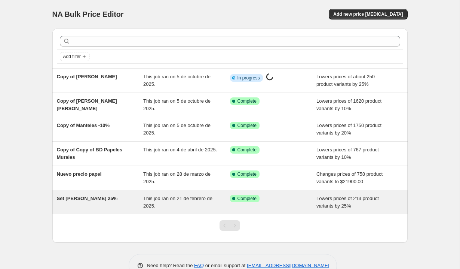
click at [228, 200] on div "This job ran on 21 de febrero de 2025." at bounding box center [186, 202] width 87 height 15
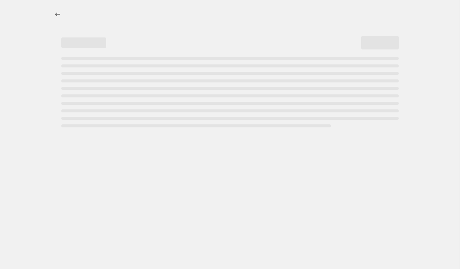
select select "percentage"
select select "collection"
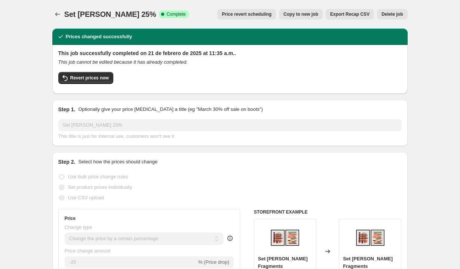
click at [293, 17] on button "Copy to new job" at bounding box center [301, 14] width 44 height 10
select select "percentage"
select select "collection"
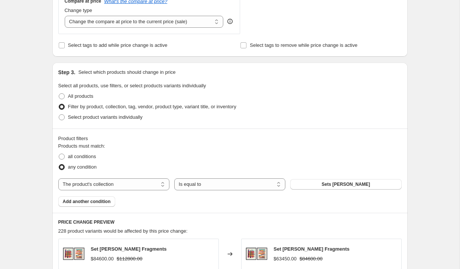
scroll to position [304, 0]
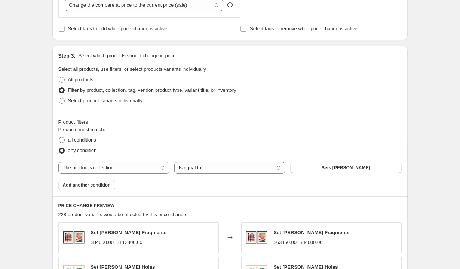
click at [74, 142] on span "all conditions" at bounding box center [82, 140] width 28 height 6
click at [59, 137] on input "all conditions" at bounding box center [59, 137] width 0 height 0
radio input "true"
click at [88, 182] on span "Add another condition" at bounding box center [87, 185] width 48 height 6
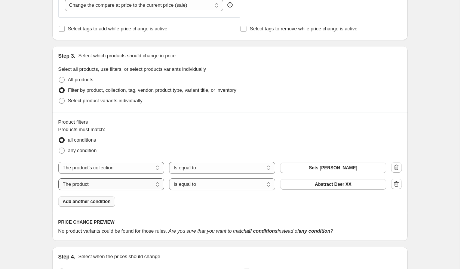
click at [116, 187] on select "The product The product's collection The product's tag The product's vendor The…" at bounding box center [111, 184] width 106 height 12
select select "product_status"
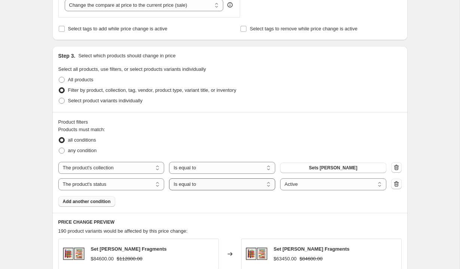
click at [226, 185] on select "Is equal to Is not equal to" at bounding box center [222, 184] width 106 height 12
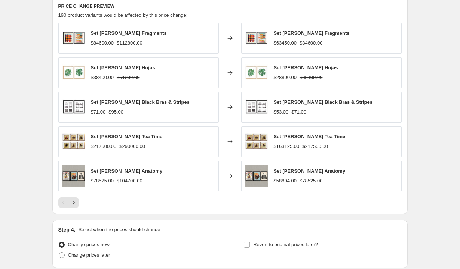
scroll to position [580, 0]
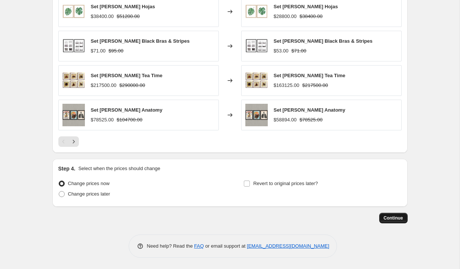
click at [401, 217] on span "Continue" at bounding box center [393, 218] width 19 height 6
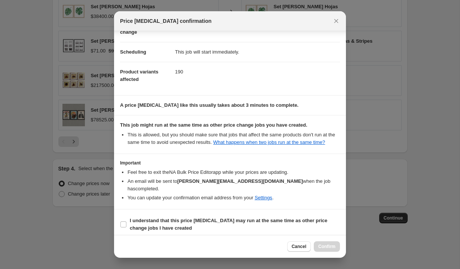
scroll to position [54, 0]
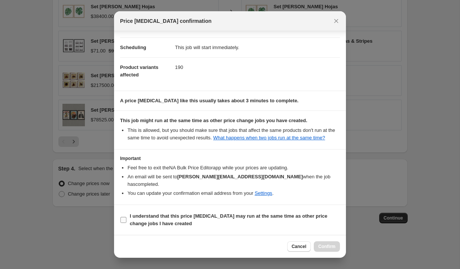
click at [125, 216] on span ":r2m:" at bounding box center [123, 219] width 7 height 7
click at [125, 217] on input "I understand that this price [MEDICAL_DATA] may run at the same time as other p…" at bounding box center [124, 220] width 6 height 6
checkbox input "true"
click at [331, 243] on span "Confirm" at bounding box center [327, 246] width 17 height 6
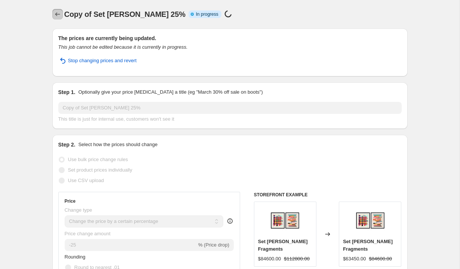
click at [56, 10] on icon "Price change jobs" at bounding box center [57, 13] width 7 height 7
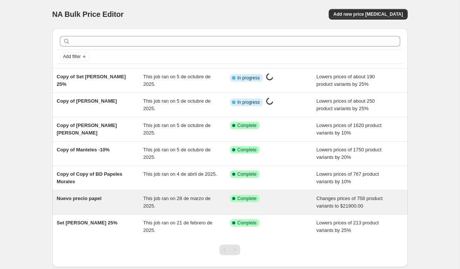
click at [276, 202] on div "Success Complete Complete" at bounding box center [273, 202] width 87 height 15
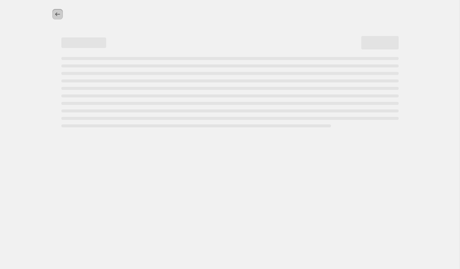
click at [56, 15] on icon "Price change jobs" at bounding box center [57, 14] width 5 height 4
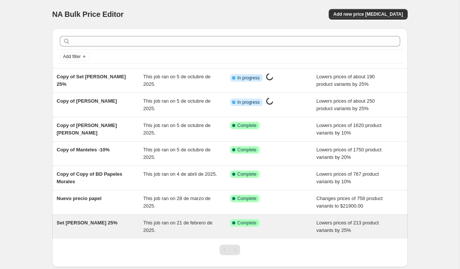
click at [116, 219] on div "Set [PERSON_NAME] 25%" at bounding box center [100, 226] width 87 height 15
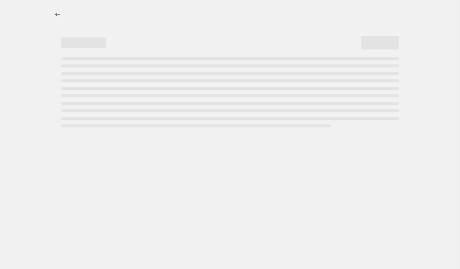
select select "percentage"
select select "collection"
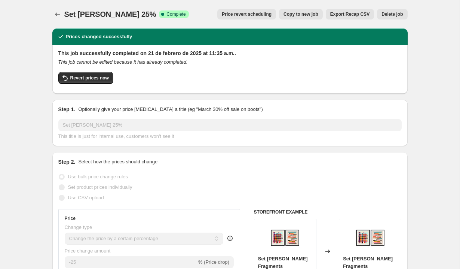
click at [393, 12] on span "Delete job" at bounding box center [392, 14] width 21 height 6
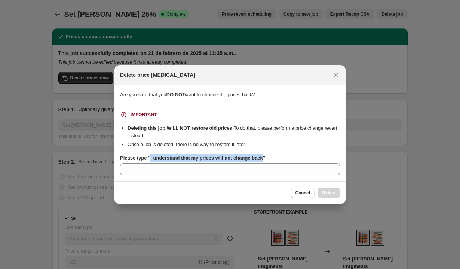
drag, startPoint x: 152, startPoint y: 157, endPoint x: 268, endPoint y: 159, distance: 116.1
click at [265, 159] on b "Please type "I understand that my prices will not change back"" at bounding box center [192, 158] width 145 height 6
copy b "I understand that my prices will not change back"
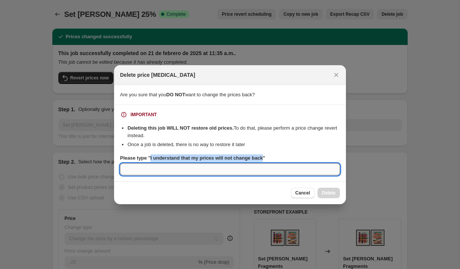
click at [254, 167] on input "Please type "I understand that my prices will not change back"" at bounding box center [230, 169] width 220 height 12
paste input "I understand that my prices will not change back"
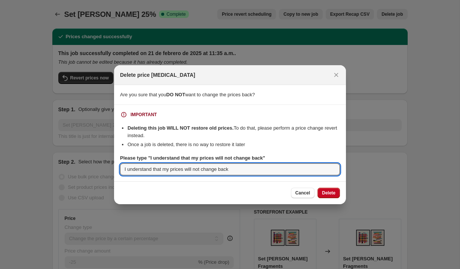
type input "I understand that my prices will not change back"
click at [329, 198] on div "Cancel Delete" at bounding box center [230, 192] width 232 height 23
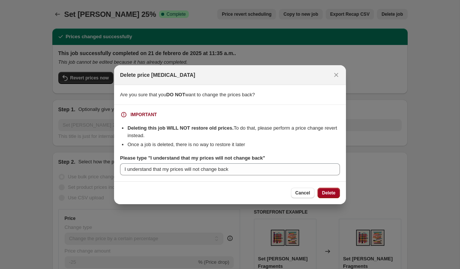
click at [331, 191] on span "Delete" at bounding box center [328, 193] width 13 height 6
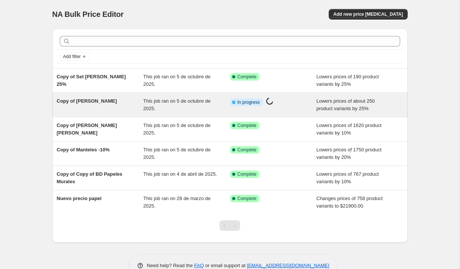
click at [283, 106] on div "Info Partially complete In progress Price [MEDICAL_DATA] in progress..." at bounding box center [268, 102] width 76 height 10
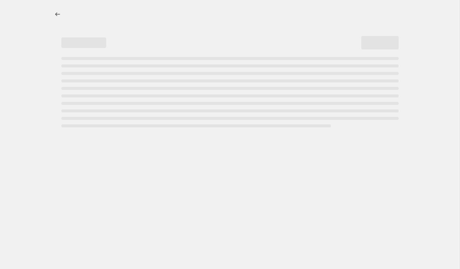
select select "percentage"
select select "collection"
select select "product_status"
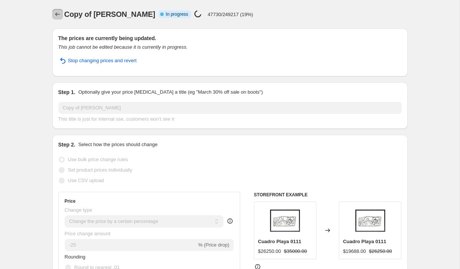
click at [55, 10] on icon "Price change jobs" at bounding box center [57, 13] width 7 height 7
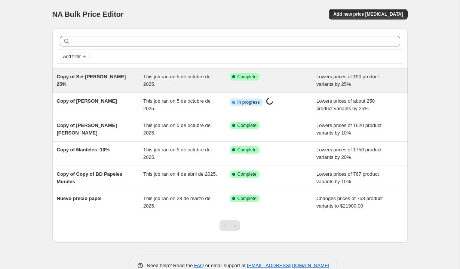
click at [178, 83] on div "This job ran on 5 de octubre de 2025." at bounding box center [186, 80] width 87 height 15
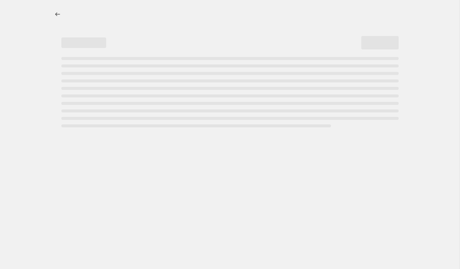
select select "percentage"
select select "collection"
select select "product_status"
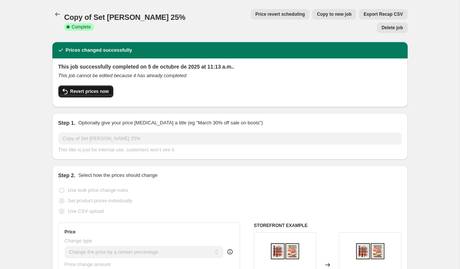
click at [101, 85] on button "Revert prices now" at bounding box center [85, 91] width 55 height 12
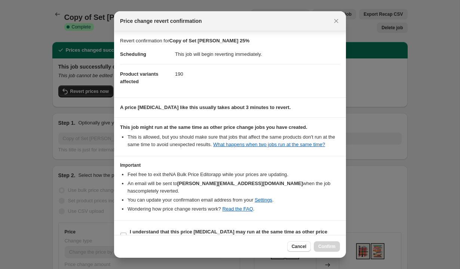
scroll to position [23, 0]
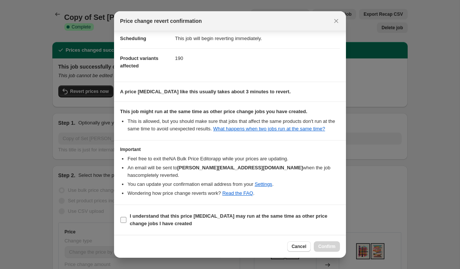
click at [150, 227] on span "I understand that this price [MEDICAL_DATA] may run at the same time as other p…" at bounding box center [235, 219] width 210 height 15
click at [127, 223] on input "I understand that this price [MEDICAL_DATA] may run at the same time as other p…" at bounding box center [124, 220] width 6 height 6
checkbox input "true"
click at [328, 249] on span "Confirm" at bounding box center [327, 246] width 17 height 6
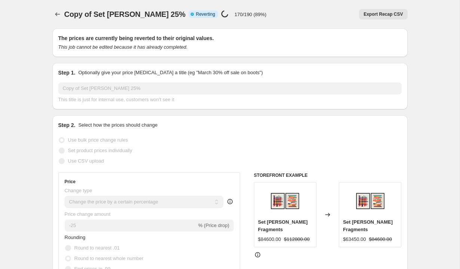
select select "percentage"
select select "collection"
select select "product_status"
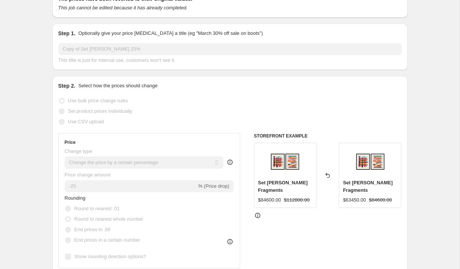
scroll to position [9, 0]
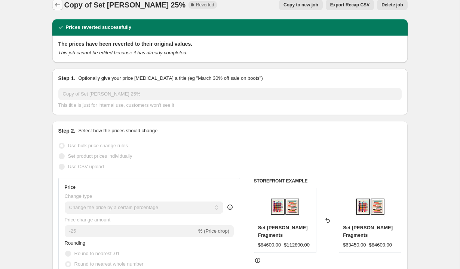
click at [57, 5] on icon "Price change jobs" at bounding box center [57, 4] width 5 height 3
